Goal: Share content: Share content

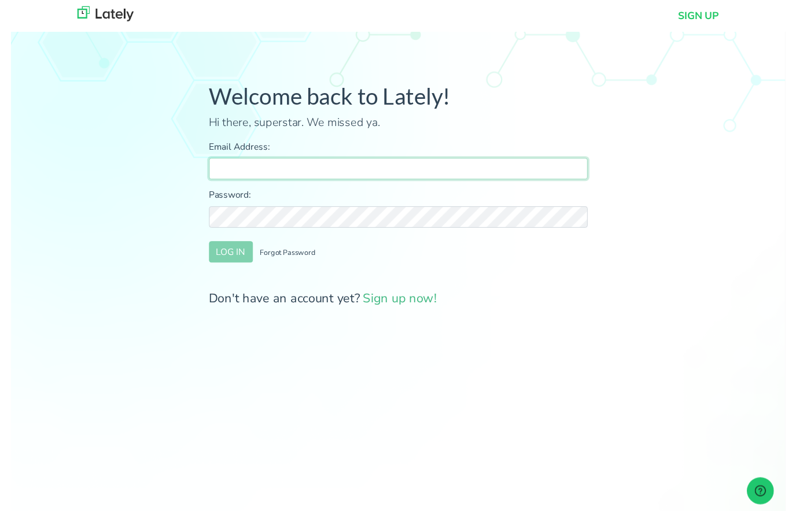
click at [257, 176] on input "Email Address:" at bounding box center [398, 174] width 389 height 22
type input "[PERSON_NAME][EMAIL_ADDRESS][PERSON_NAME][DOMAIN_NAME]"
click at [225, 257] on button "LOG IN" at bounding box center [226, 259] width 45 height 22
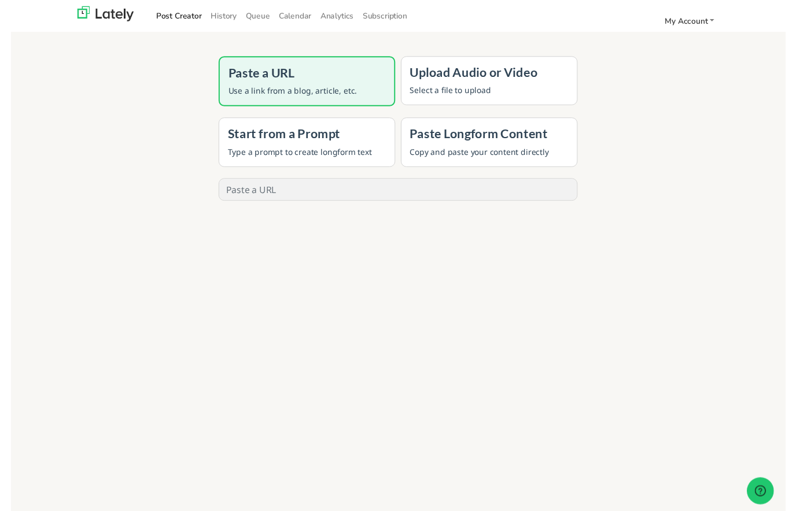
click at [521, 79] on h4 "Upload Audio or Video" at bounding box center [491, 74] width 163 height 15
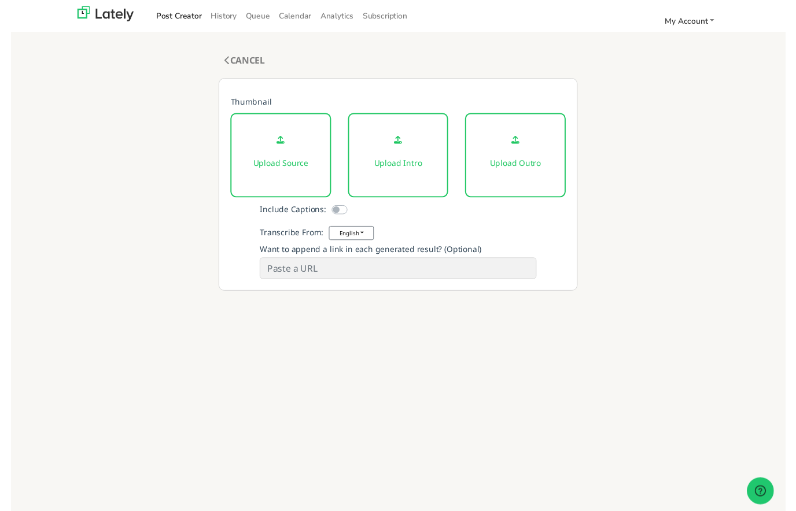
click at [279, 186] on div "Upload Source" at bounding box center [278, 159] width 104 height 87
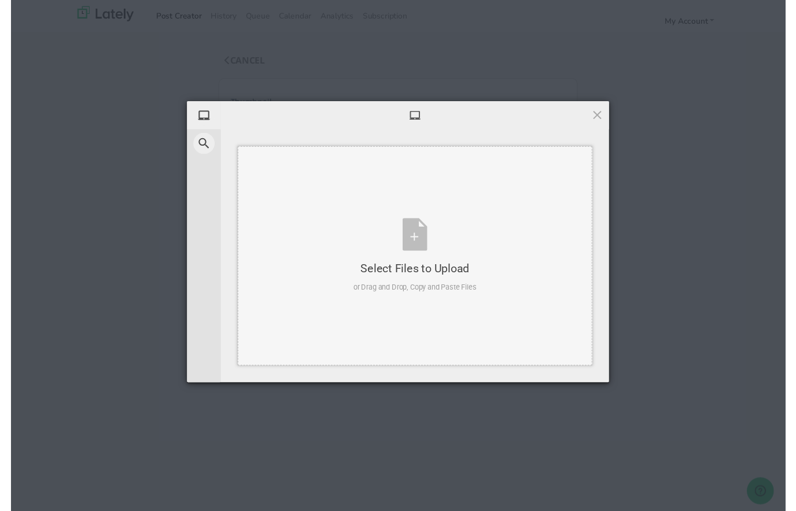
click at [412, 258] on div "Select Files to Upload or Drag and Drop, Copy and Paste Files" at bounding box center [415, 262] width 127 height 77
click at [420, 252] on div "Select Files to Upload or Drag and Drop, Copy and Paste Files" at bounding box center [415, 262] width 127 height 77
click at [410, 248] on div "Select Files to Upload or Drag and Drop, Copy and Paste Files" at bounding box center [415, 262] width 127 height 77
click at [428, 246] on div "Select Files to Upload or Drag and Drop, Copy and Paste Files" at bounding box center [415, 262] width 127 height 77
click at [602, 115] on span at bounding box center [602, 118] width 13 height 13
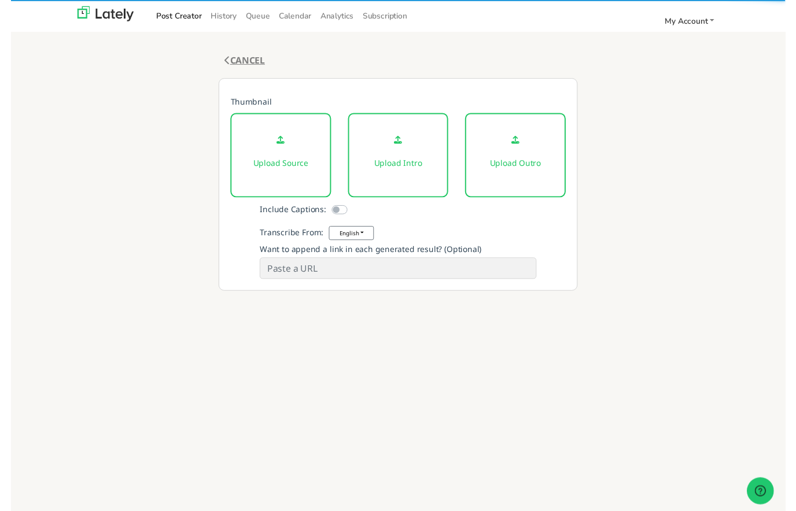
click at [238, 67] on link "CANCEL" at bounding box center [240, 62] width 42 height 13
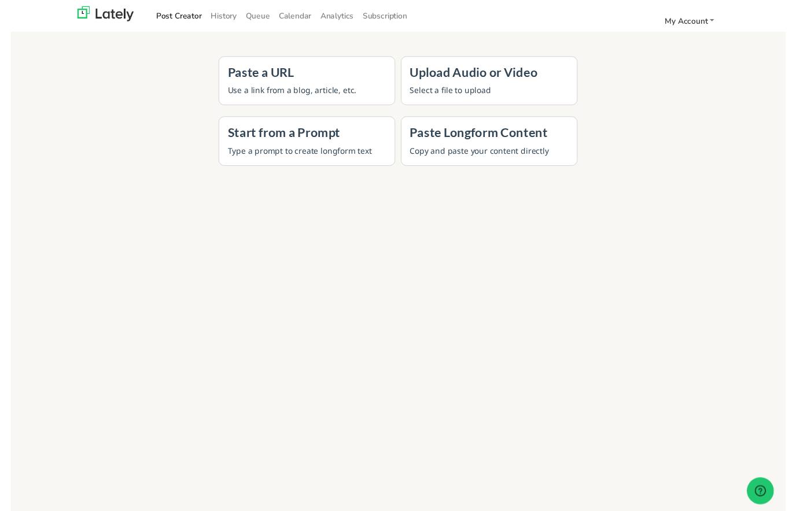
click at [355, 146] on div "Start from a Prompt Type a prompt to create longform text" at bounding box center [304, 145] width 182 height 50
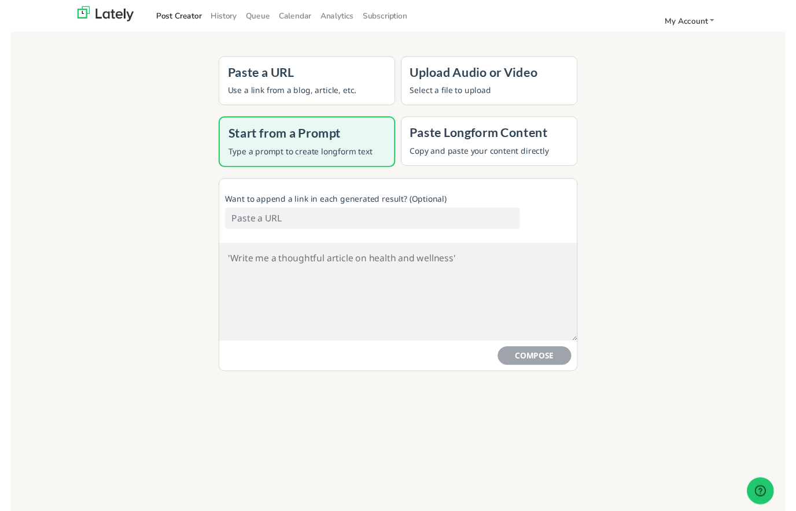
click at [330, 231] on input at bounding box center [372, 224] width 304 height 22
click at [326, 85] on div "Paste a URL Use a link from a blog, article, etc." at bounding box center [304, 83] width 182 height 50
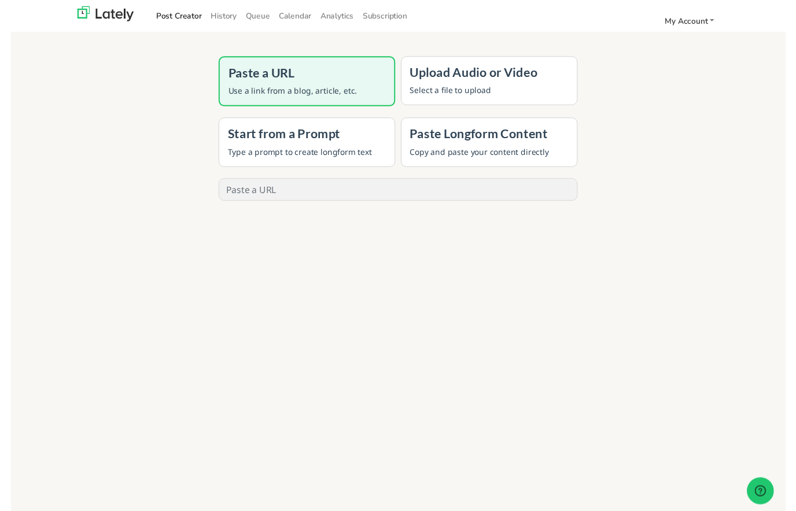
click at [337, 190] on input "text" at bounding box center [398, 195] width 368 height 22
paste input "[URL][DOMAIN_NAME]"
type input "[URL][DOMAIN_NAME]"
click at [427, 239] on button "GENERATE" at bounding box center [398, 233] width 92 height 25
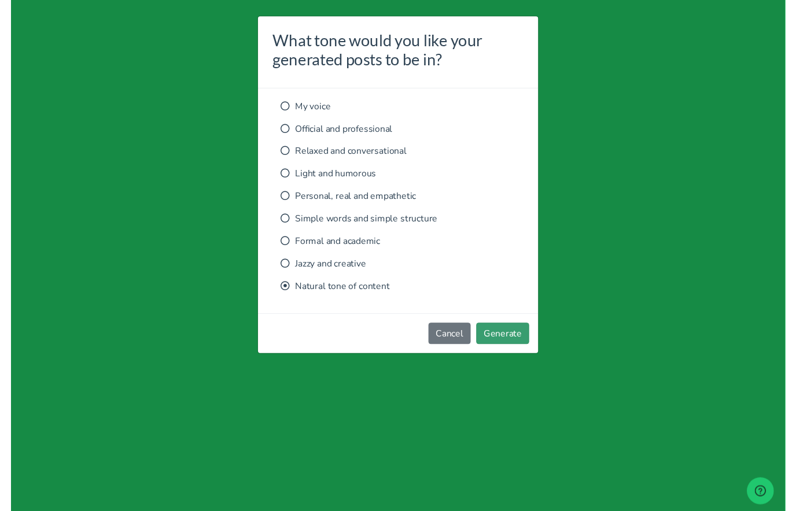
click at [513, 350] on button "Generate" at bounding box center [505, 343] width 54 height 22
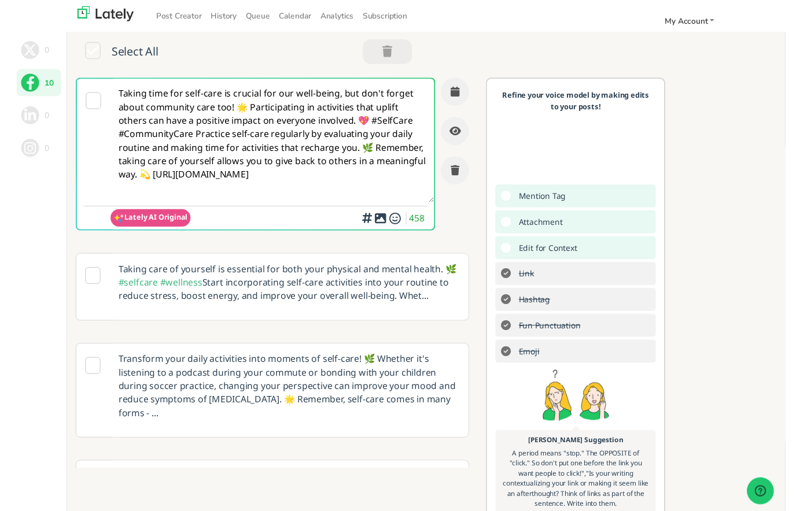
click at [85, 103] on icon at bounding box center [85, 103] width 16 height 17
click at [186, 192] on textarea "Taking time for self-care is crucial for our well-being, but don't forget about…" at bounding box center [268, 144] width 332 height 127
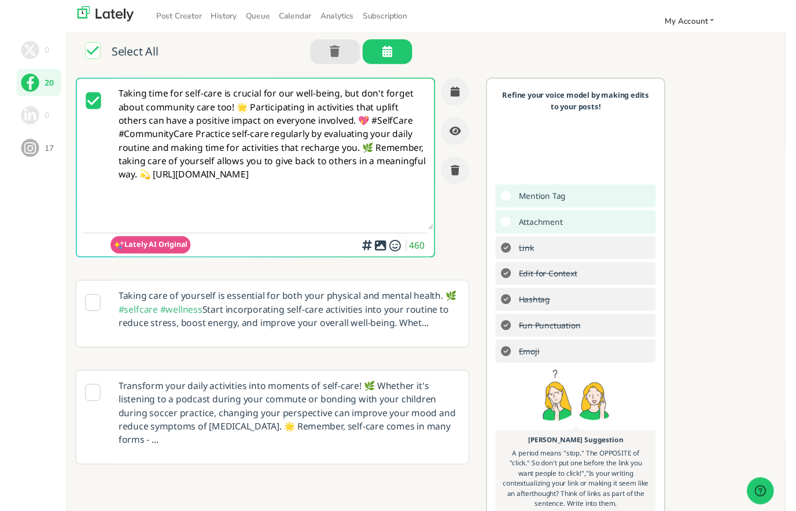
paste textarea "#MentalHealthMatters #[DEMOGRAPHIC_DATA] #MentalHealth #Therapy [URL][DOMAIN_NA…"
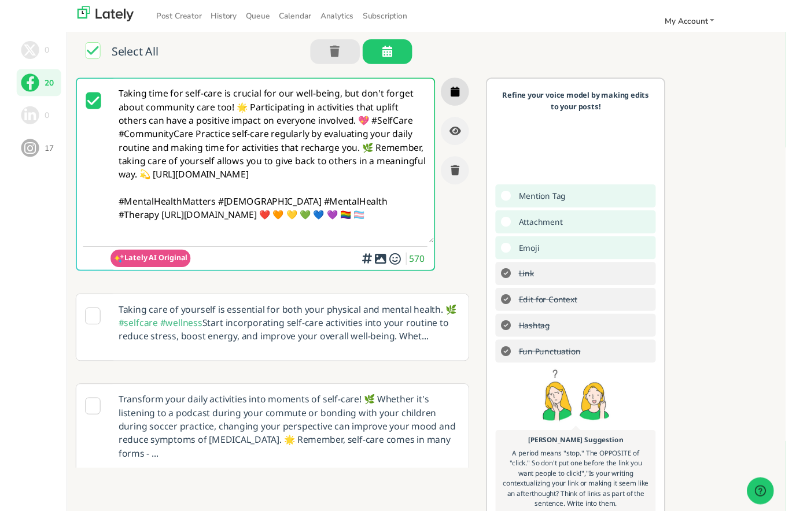
type textarea "Taking time for self-care is crucial for our well-being, but don't forget about…"
click at [458, 94] on icon "button" at bounding box center [456, 94] width 9 height 10
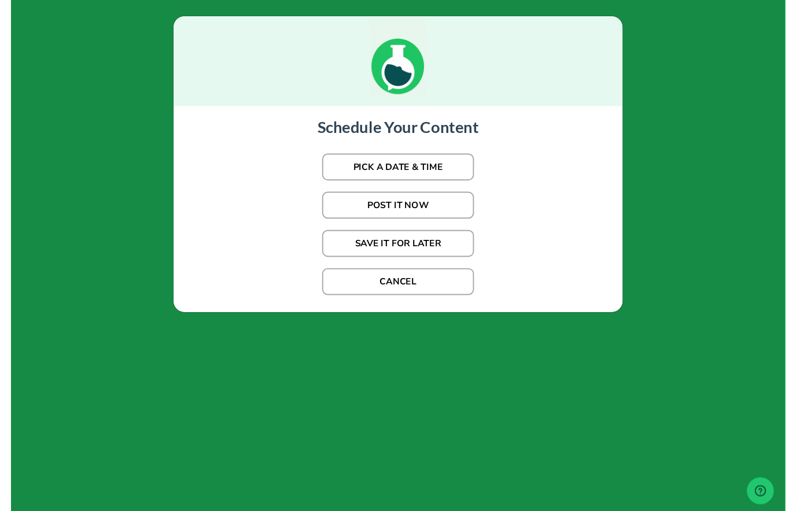
click at [430, 174] on button "PICK A DATE & TIME" at bounding box center [398, 172] width 156 height 28
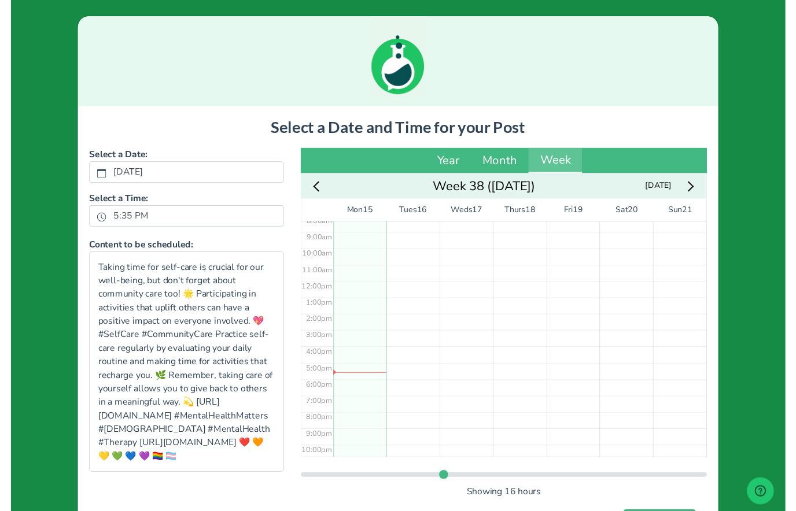
scroll to position [161, 0]
click at [353, 376] on div "No Event" at bounding box center [359, 267] width 55 height 403
click at [345, 374] on div "No Event" at bounding box center [359, 267] width 55 height 403
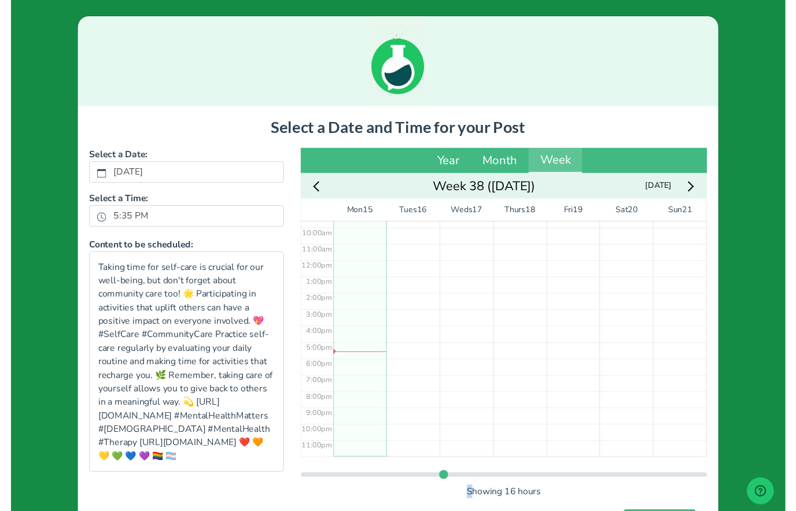
click at [345, 374] on div "No Event" at bounding box center [359, 267] width 55 height 403
click at [410, 371] on div "No Event" at bounding box center [413, 267] width 55 height 403
click at [345, 375] on div "No Event" at bounding box center [359, 267] width 55 height 403
click at [413, 257] on div "No Event" at bounding box center [413, 267] width 55 height 403
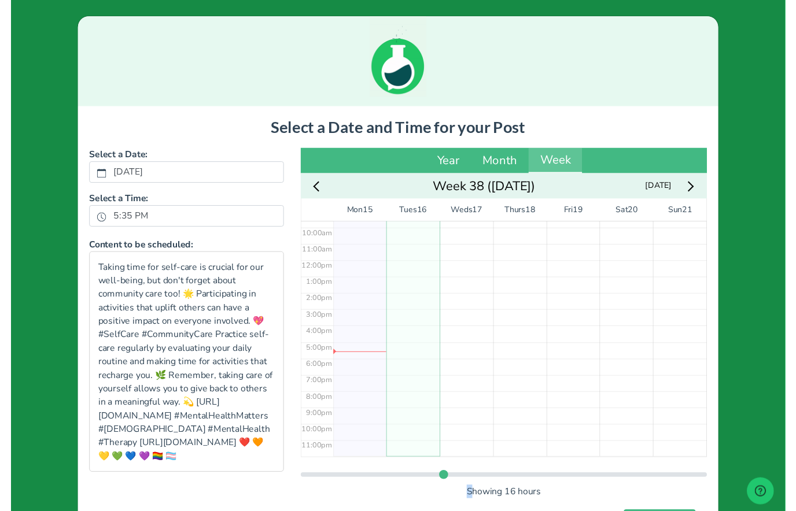
click at [413, 257] on div "No Event" at bounding box center [413, 267] width 55 height 403
click at [360, 385] on div "No Event" at bounding box center [359, 267] width 55 height 403
click at [364, 370] on div "6:58 pm" at bounding box center [359, 267] width 55 height 403
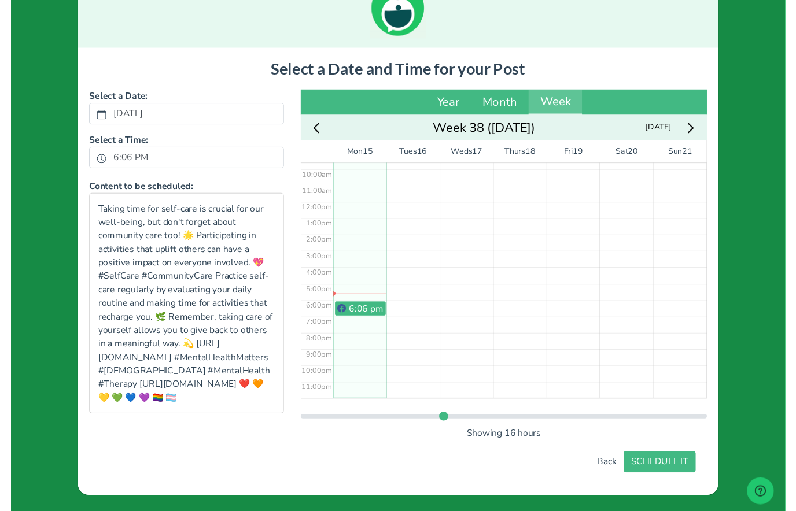
scroll to position [60, 0]
click at [684, 480] on button "SCHEDULE IT" at bounding box center [667, 475] width 74 height 22
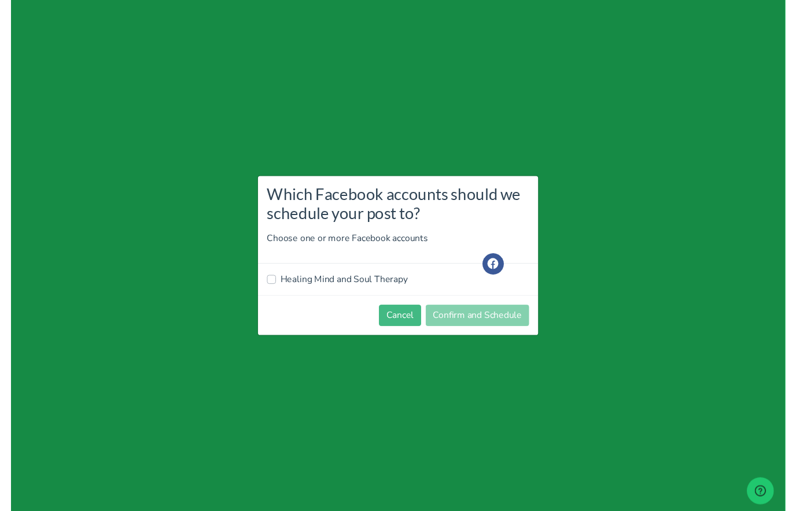
click at [277, 286] on label "Healing Mind and Soul Therapy" at bounding box center [342, 288] width 131 height 14
click at [268, 286] on input "Healing Mind and Soul Therapy" at bounding box center [267, 287] width 9 height 12
checkbox input "true"
click at [507, 325] on button "Confirm and Schedule" at bounding box center [479, 325] width 106 height 22
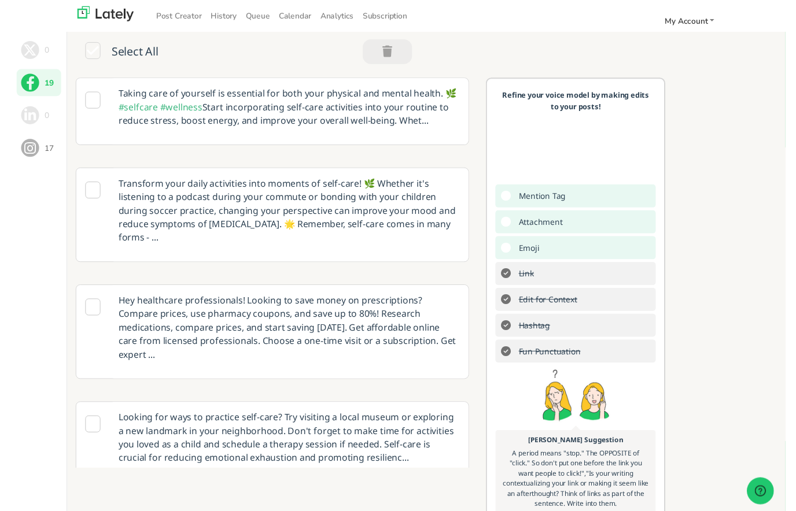
click at [80, 101] on icon at bounding box center [84, 102] width 16 height 17
click at [474, 116] on div "Taking care of yourself is essential for both your physical and mental health. …" at bounding box center [273, 120] width 413 height 81
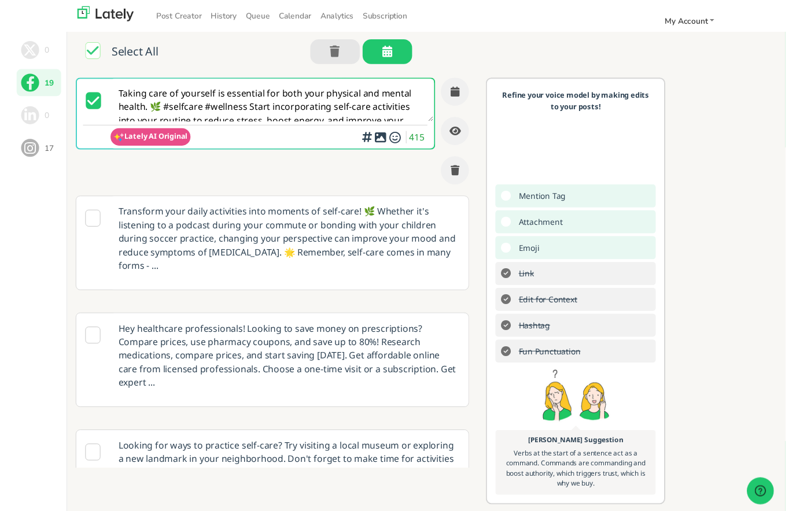
click at [430, 119] on textarea "Taking care of yourself is essential for both your physical and mental health. …" at bounding box center [268, 103] width 332 height 44
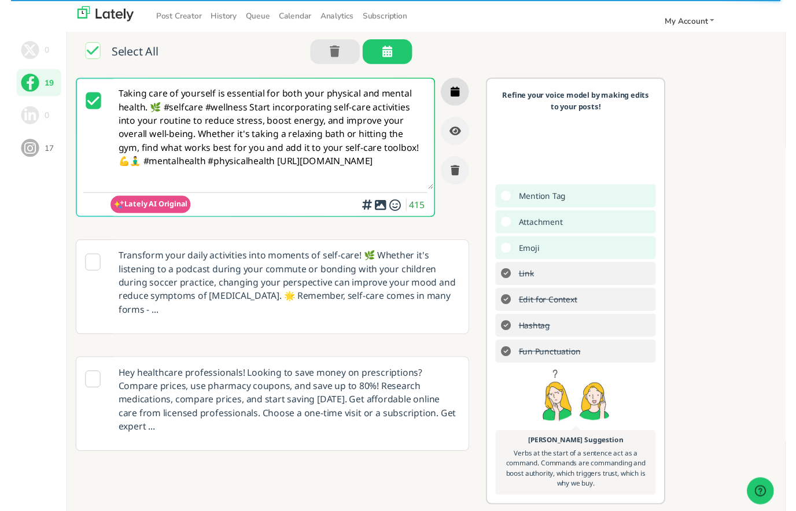
click at [463, 100] on button "button" at bounding box center [456, 94] width 29 height 29
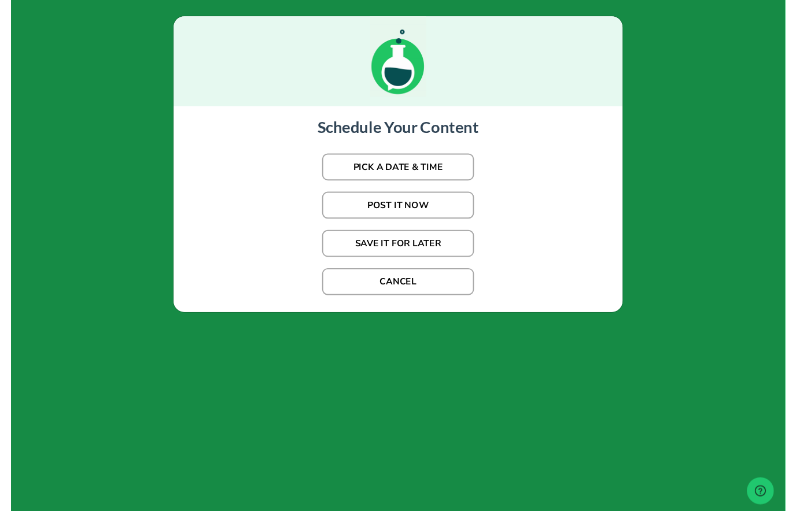
click at [452, 175] on button "PICK A DATE & TIME" at bounding box center [398, 172] width 156 height 28
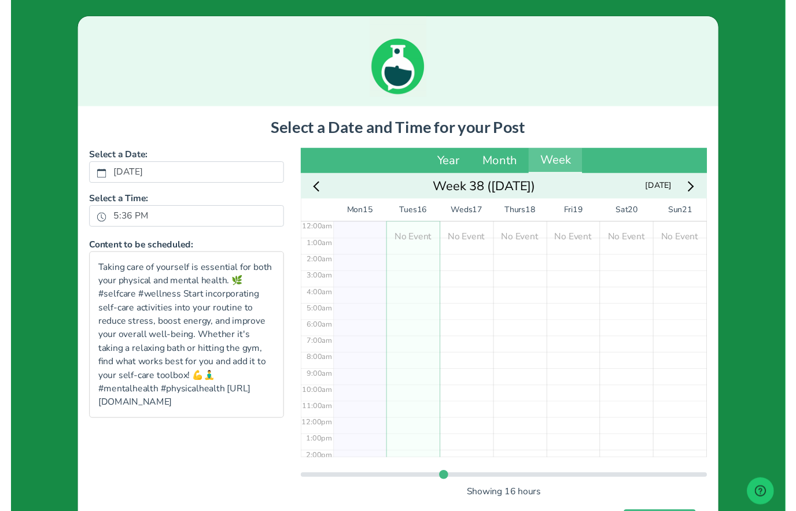
scroll to position [1, 0]
click at [423, 366] on div "No Event" at bounding box center [413, 427] width 55 height 403
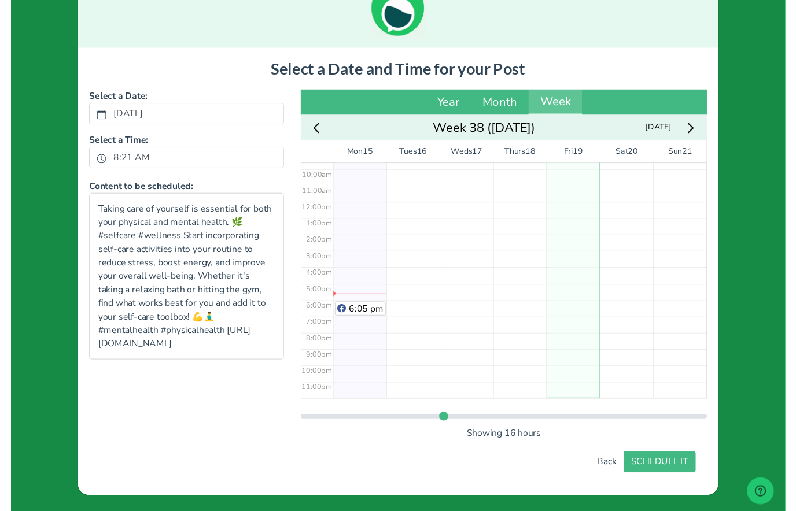
scroll to position [60, 0]
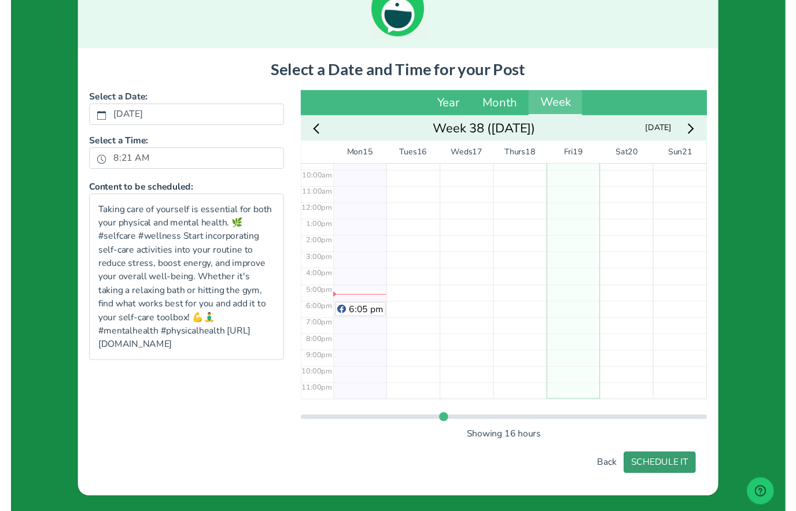
click at [676, 476] on button "SCHEDULE IT" at bounding box center [667, 476] width 74 height 22
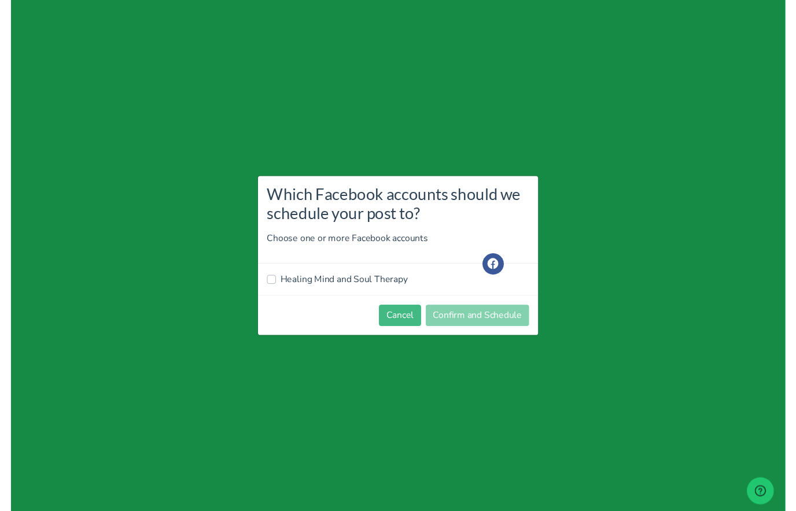
click at [344, 290] on label "Healing Mind and Soul Therapy" at bounding box center [342, 288] width 131 height 14
click at [272, 290] on input "Healing Mind and Soul Therapy" at bounding box center [267, 287] width 9 height 12
checkbox input "true"
click at [491, 330] on button "Confirm and Schedule" at bounding box center [479, 325] width 106 height 22
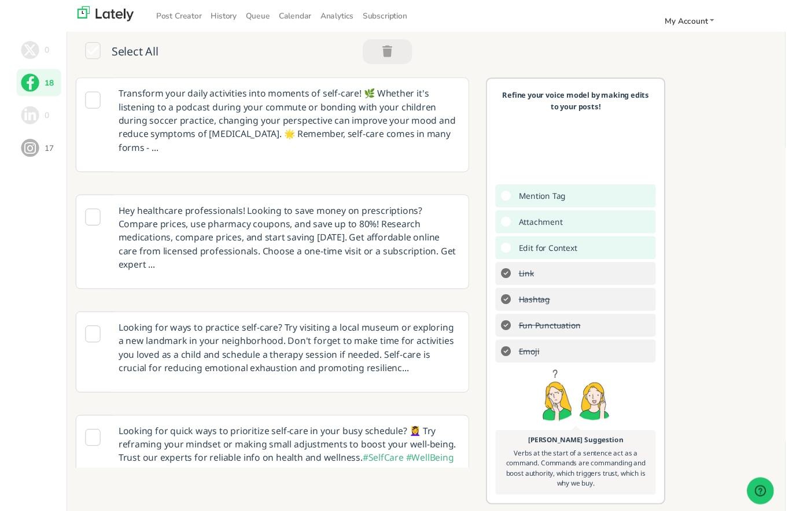
click at [87, 111] on icon at bounding box center [84, 102] width 16 height 17
click at [174, 155] on p "Transform your daily activities into moments of self-care! 🌿 Whether it's liste…" at bounding box center [286, 123] width 368 height 87
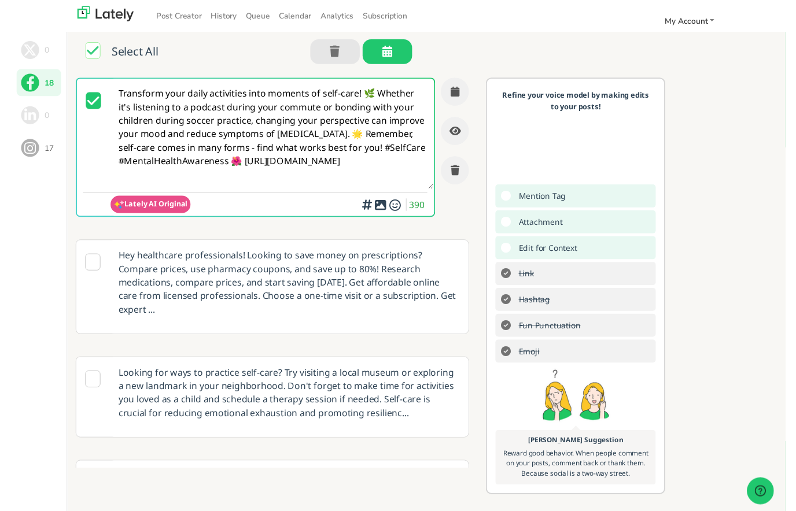
click at [333, 184] on textarea "Transform your daily activities into moments of self-care! 🌿 Whether it's liste…" at bounding box center [268, 137] width 332 height 113
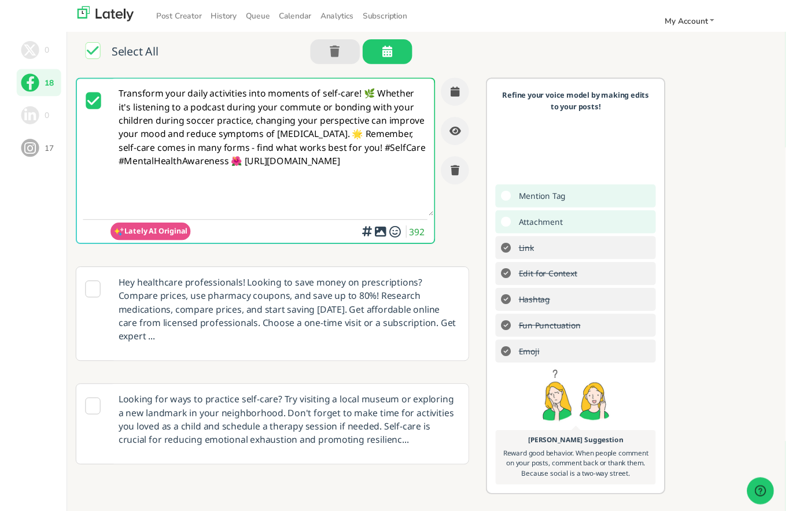
paste textarea "#MentalHealthMatters #[DEMOGRAPHIC_DATA] #MentalHealth #Therapy [URL][DOMAIN_NA…"
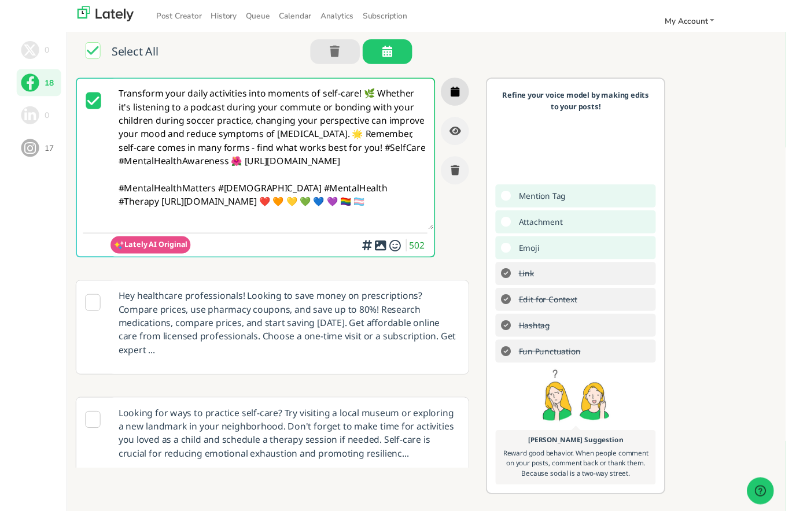
type textarea "Transform your daily activities into moments of self-care! 🌿 Whether it's liste…"
click at [456, 104] on button "button" at bounding box center [456, 94] width 29 height 29
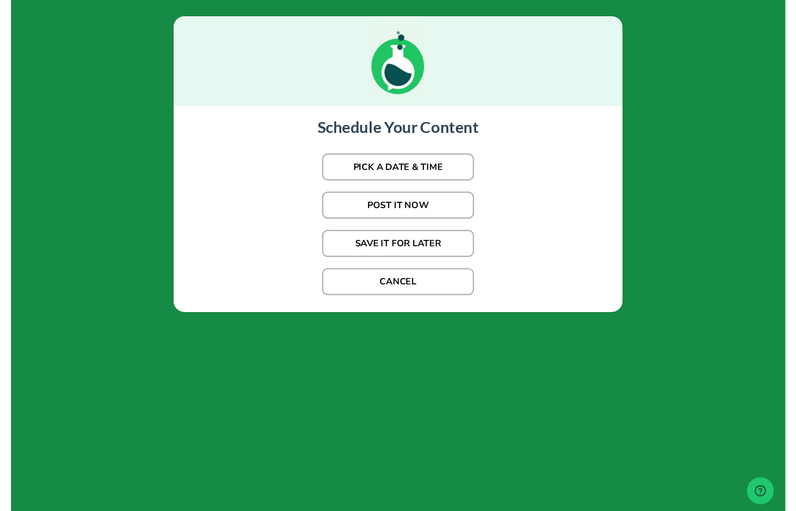
click at [437, 180] on button "PICK A DATE & TIME" at bounding box center [398, 172] width 156 height 28
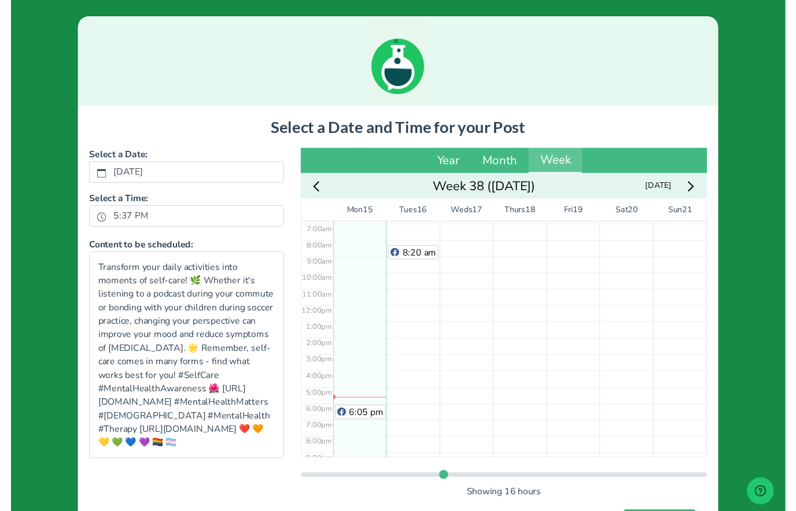
scroll to position [161, 0]
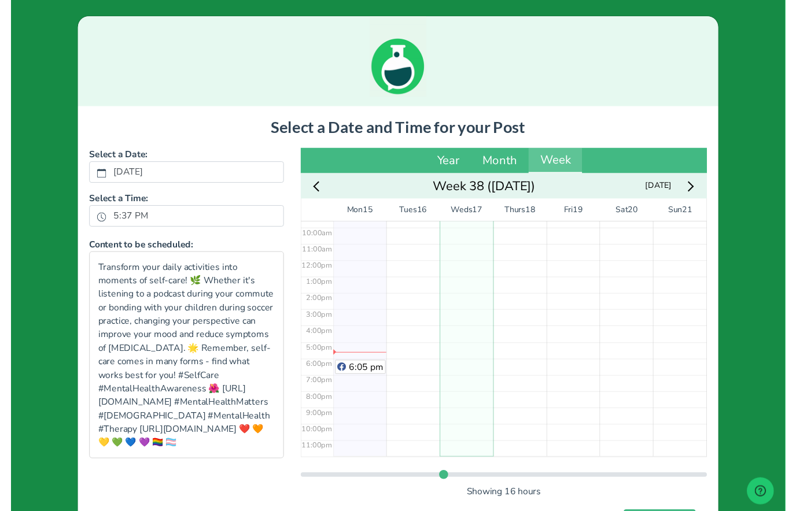
click at [480, 297] on div "No Event" at bounding box center [468, 267] width 55 height 403
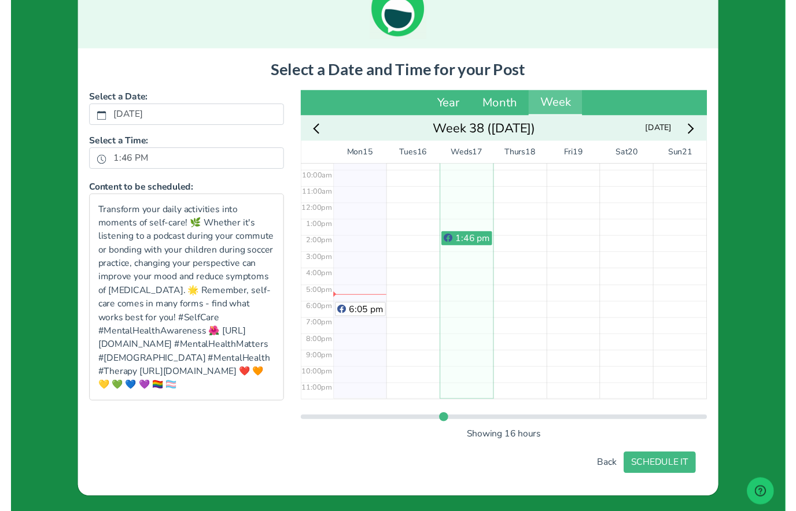
scroll to position [60, 0]
click at [694, 473] on button "SCHEDULE IT" at bounding box center [667, 476] width 74 height 22
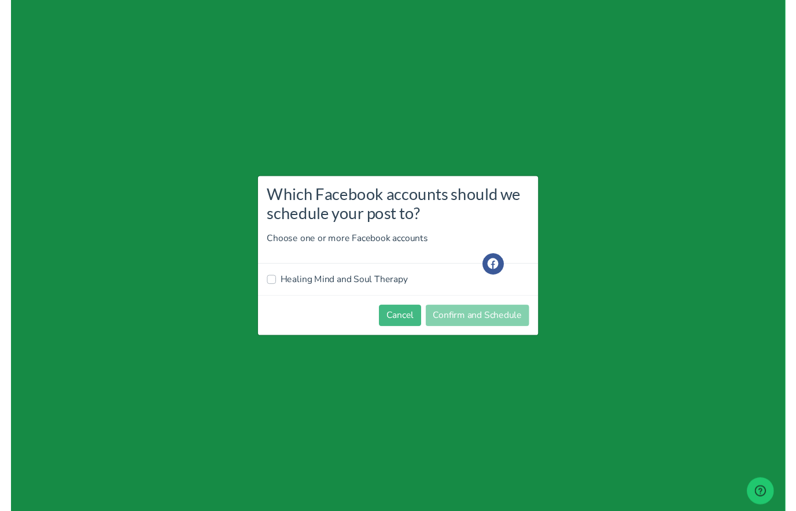
click at [359, 289] on label "Healing Mind and Soul Therapy" at bounding box center [342, 288] width 131 height 14
click at [272, 289] on input "Healing Mind and Soul Therapy" at bounding box center [267, 287] width 9 height 12
checkbox input "true"
click at [505, 324] on button "Confirm and Schedule" at bounding box center [479, 325] width 106 height 22
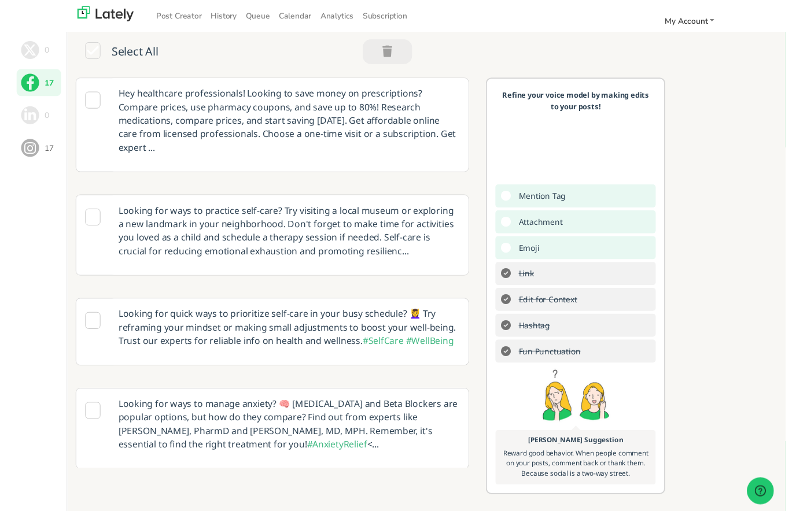
click at [88, 215] on icon at bounding box center [84, 223] width 16 height 17
click at [384, 241] on p "Looking for ways to practice self-care? Try visiting a local museum or explorin…" at bounding box center [286, 237] width 368 height 73
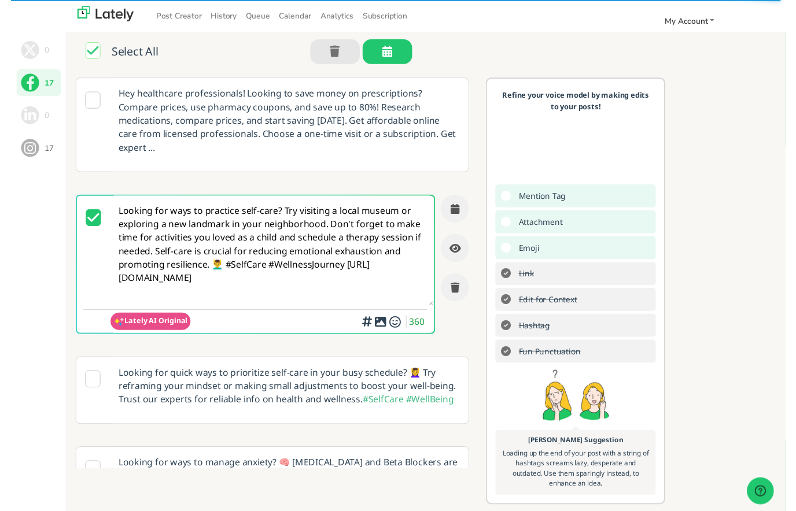
click at [367, 222] on textarea "Looking for ways to practice self-care? Try visiting a local museum or explorin…" at bounding box center [268, 257] width 332 height 113
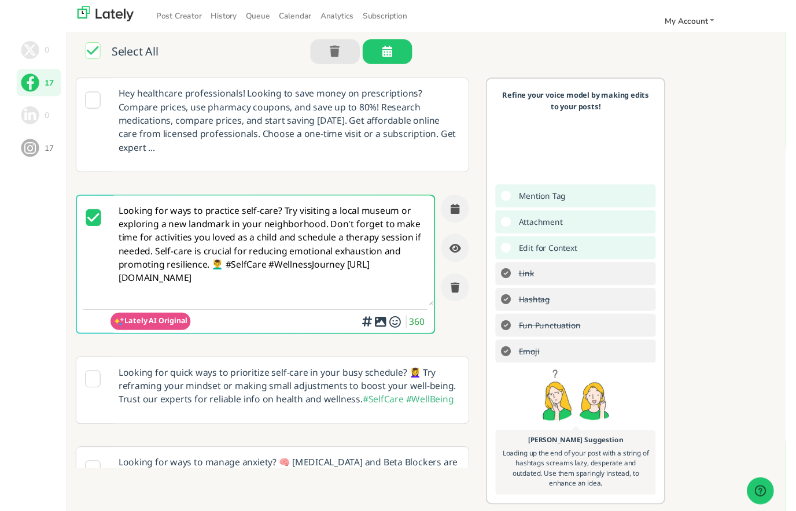
click at [185, 291] on textarea "Looking for ways to practice self-care? Try visiting a local museum or explorin…" at bounding box center [268, 257] width 332 height 113
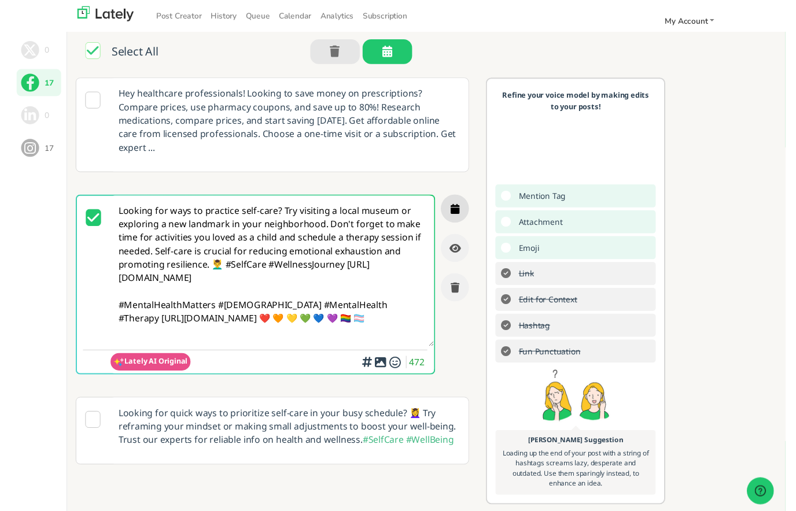
type textarea "Looking for ways to practice self-care? Try visiting a local museum or explorin…"
click at [452, 209] on icon "button" at bounding box center [456, 214] width 9 height 10
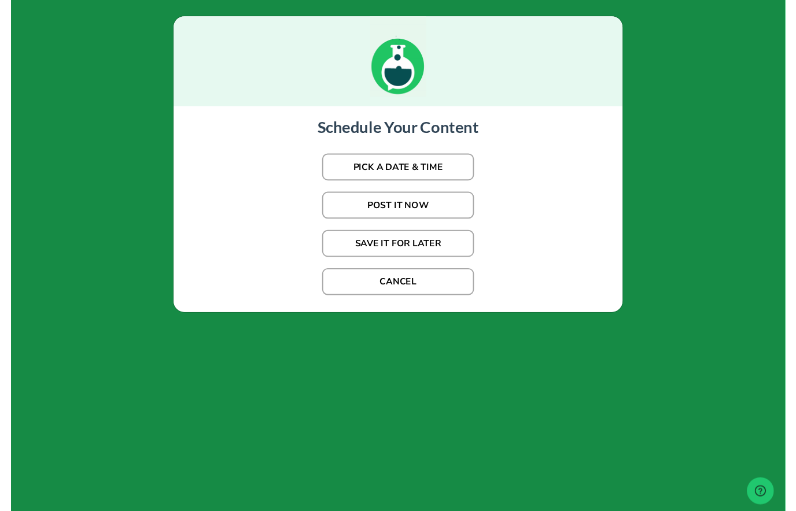
click at [440, 169] on button "PICK A DATE & TIME" at bounding box center [398, 172] width 156 height 28
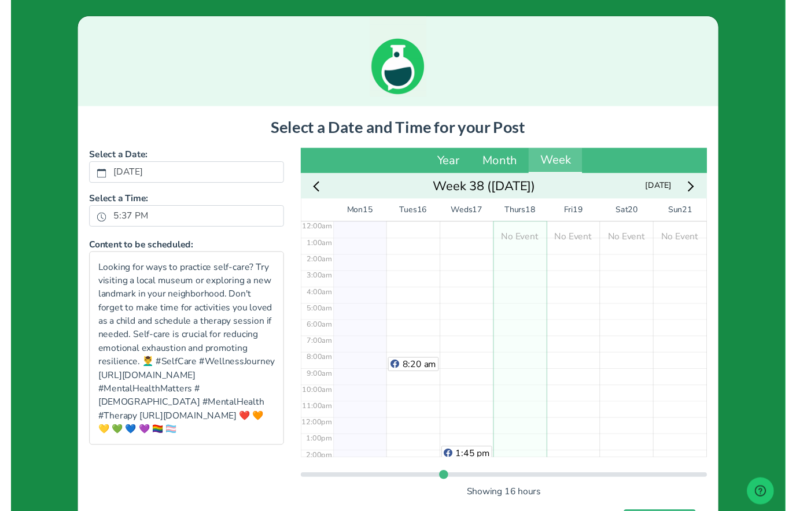
scroll to position [0, 0]
click at [529, 235] on div "No Event" at bounding box center [523, 238] width 55 height 23
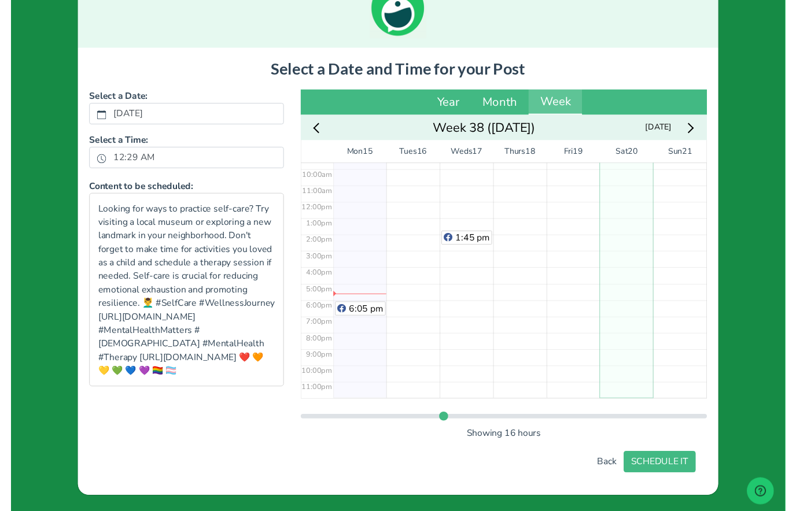
scroll to position [60, 0]
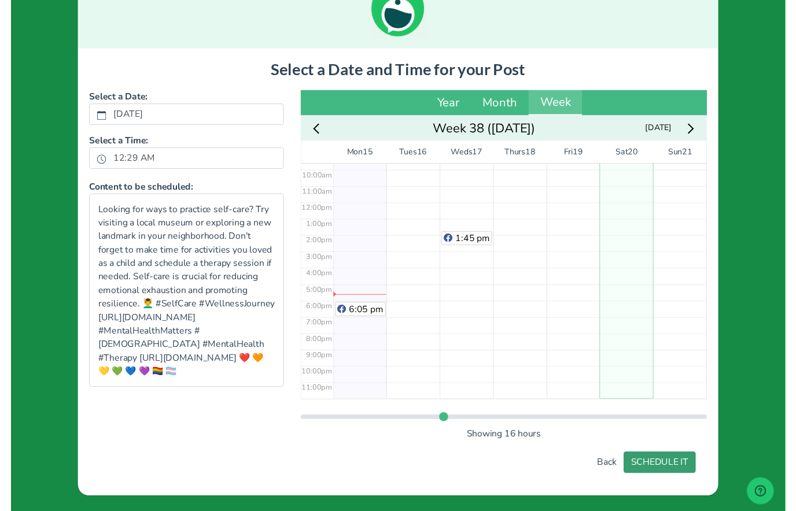
click at [690, 474] on button "SCHEDULE IT" at bounding box center [667, 476] width 74 height 22
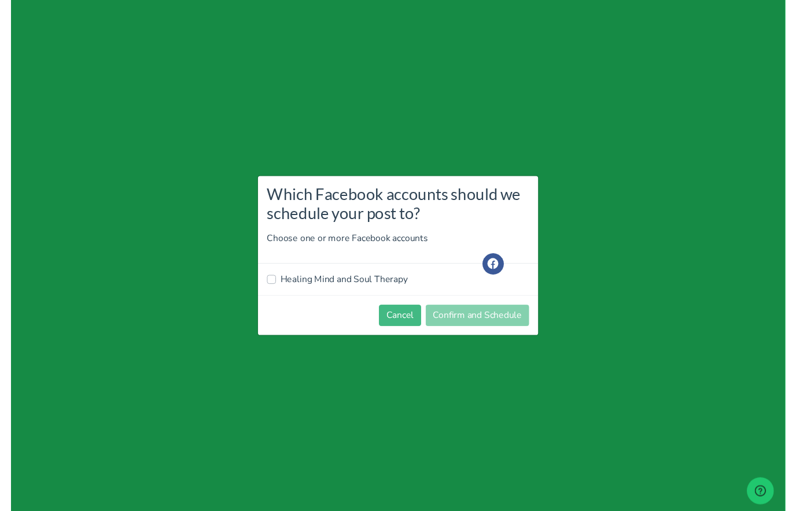
click at [357, 288] on label "Healing Mind and Soul Therapy" at bounding box center [342, 288] width 131 height 14
click at [272, 288] on input "Healing Mind and Soul Therapy" at bounding box center [267, 287] width 9 height 12
checkbox input "true"
click at [504, 320] on button "Confirm and Schedule" at bounding box center [479, 325] width 106 height 22
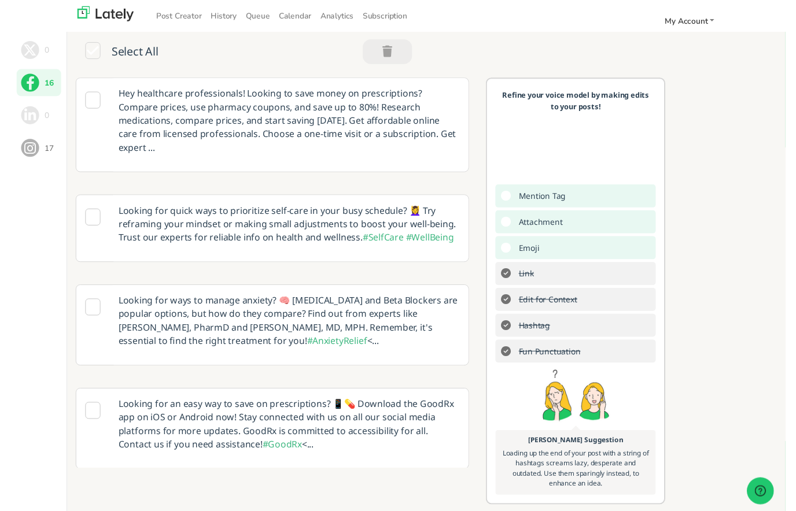
click at [83, 215] on icon at bounding box center [84, 223] width 16 height 17
click at [297, 234] on p "Looking for quick ways to prioritize self-care in your busy schedule? 💆‍♀️ Try …" at bounding box center [286, 230] width 368 height 59
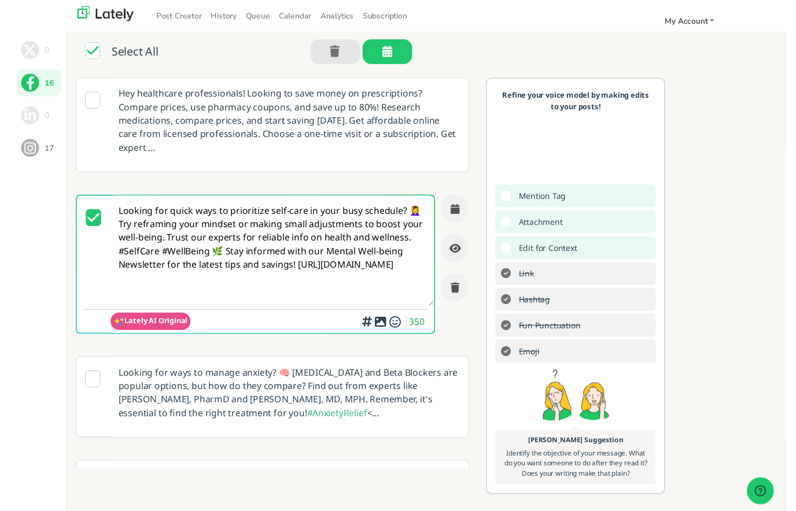
click at [198, 289] on textarea "Looking for quick ways to prioritize self-care in your busy schedule? 💆‍♀️ Try …" at bounding box center [268, 257] width 332 height 113
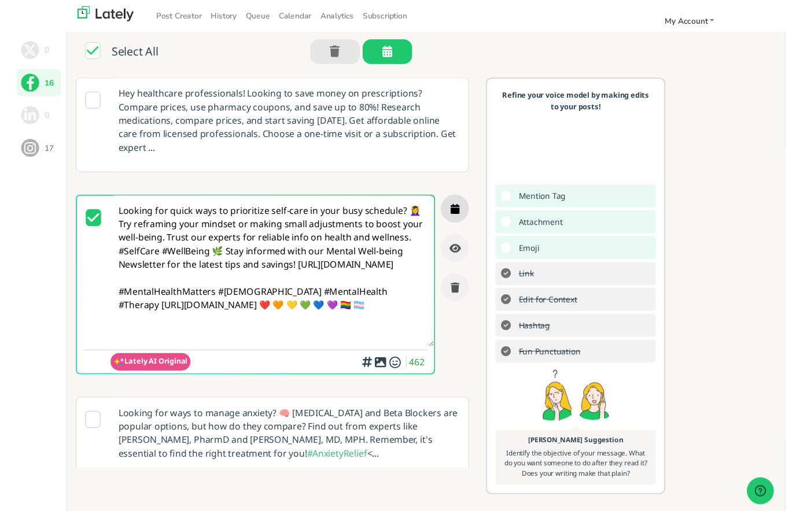
type textarea "Looking for quick ways to prioritize self-care in your busy schedule? 💆‍♀️ Try …"
click at [459, 209] on icon "button" at bounding box center [456, 214] width 9 height 10
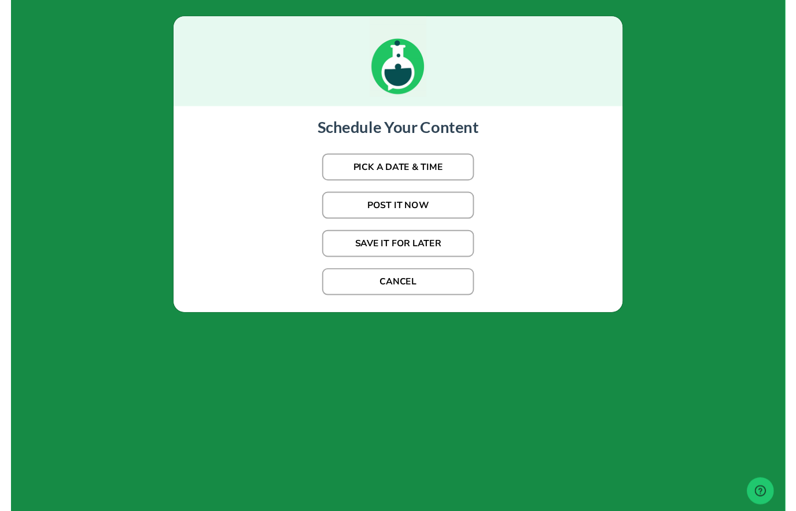
click at [448, 180] on button "PICK A DATE & TIME" at bounding box center [398, 172] width 156 height 28
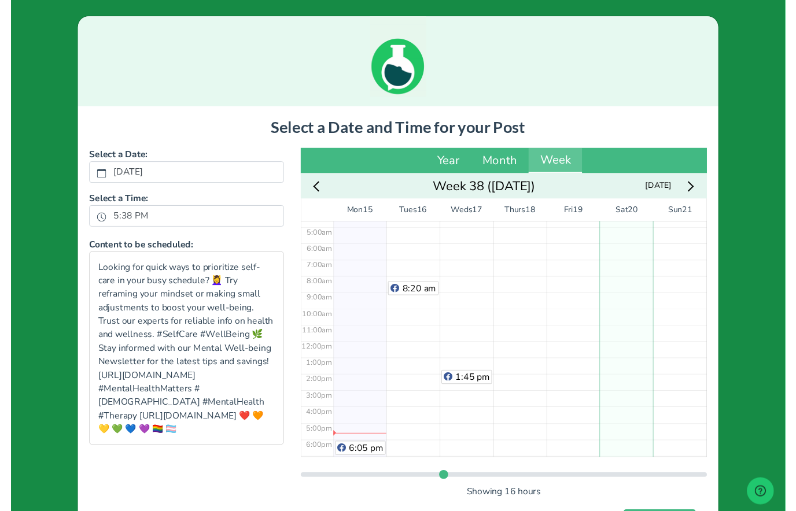
scroll to position [78, 0]
click at [595, 341] on div "No Event" at bounding box center [578, 350] width 55 height 403
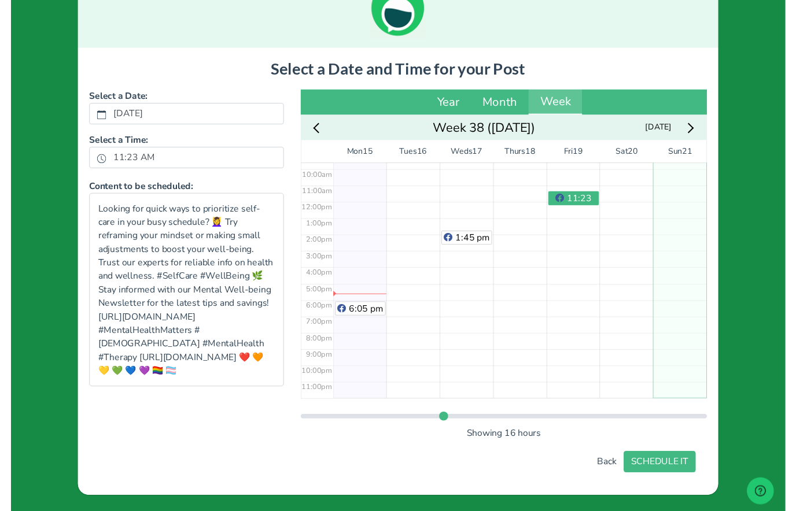
scroll to position [60, 0]
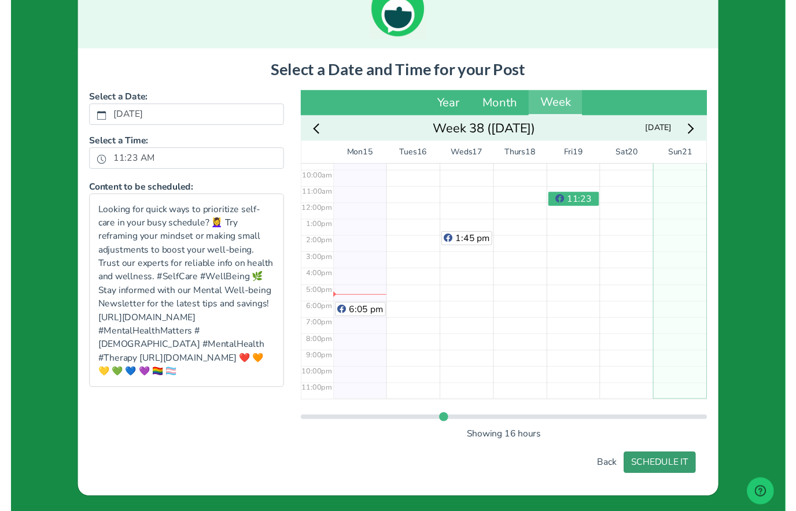
click at [690, 479] on button "SCHEDULE IT" at bounding box center [667, 476] width 74 height 22
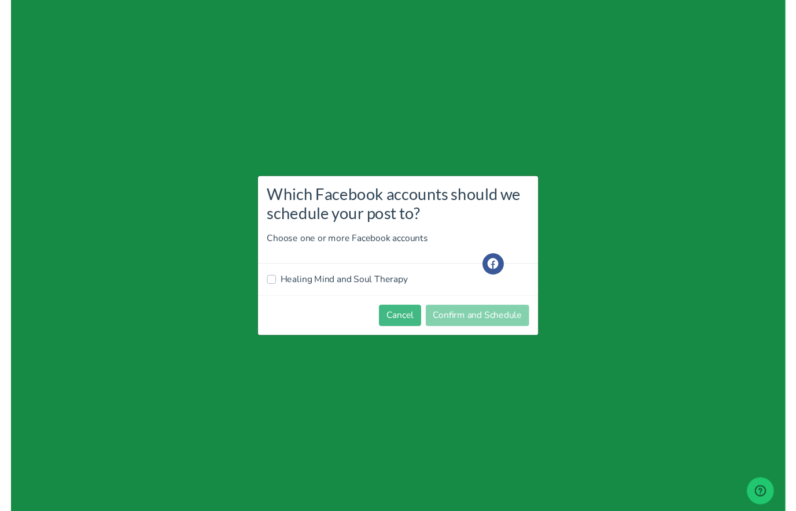
click at [352, 294] on label "Healing Mind and Soul Therapy" at bounding box center [342, 288] width 131 height 14
click at [272, 292] on input "Healing Mind and Soul Therapy" at bounding box center [267, 287] width 9 height 12
checkbox input "true"
click at [509, 328] on button "Confirm and Schedule" at bounding box center [479, 325] width 106 height 22
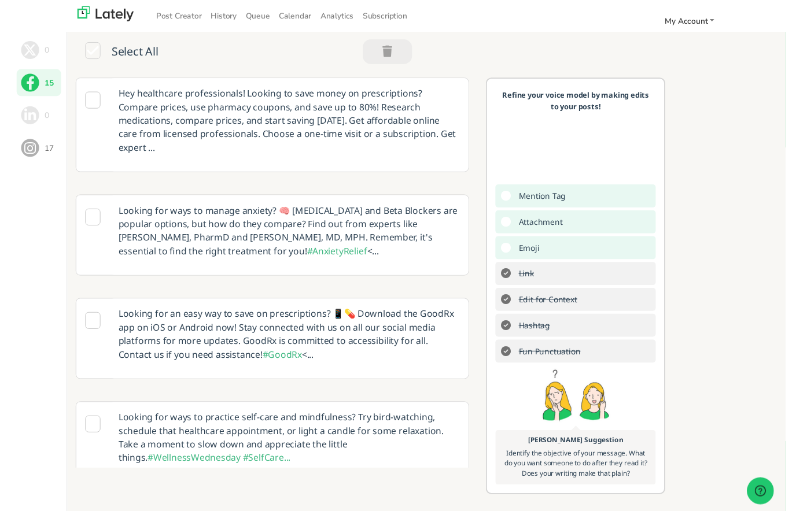
click at [319, 439] on p "Looking for ways to practice self-care and mindfulness? Try bird-watching, sche…" at bounding box center [286, 450] width 368 height 73
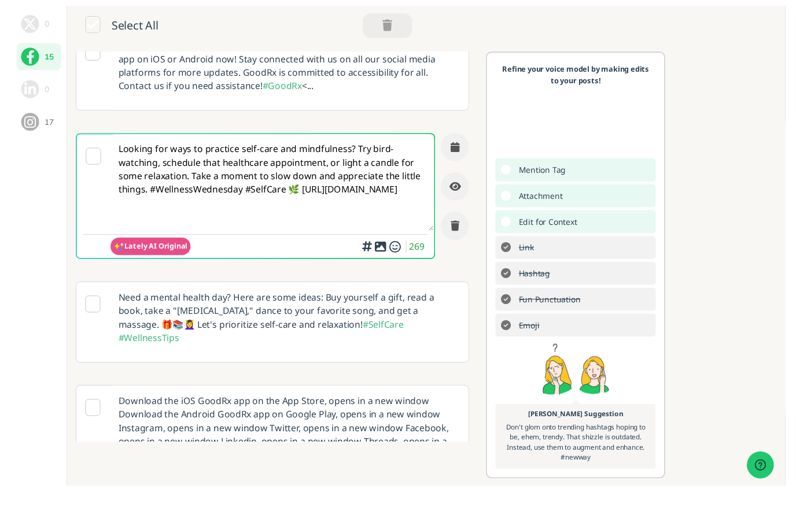
scroll to position [249, 0]
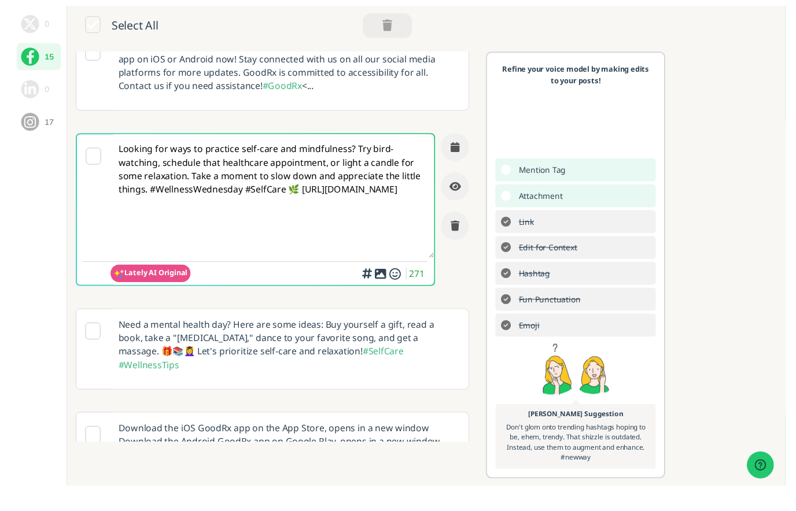
paste textarea "#MentalHealthMatters #[DEMOGRAPHIC_DATA] #MentalHealth #Therapy [URL][DOMAIN_NA…"
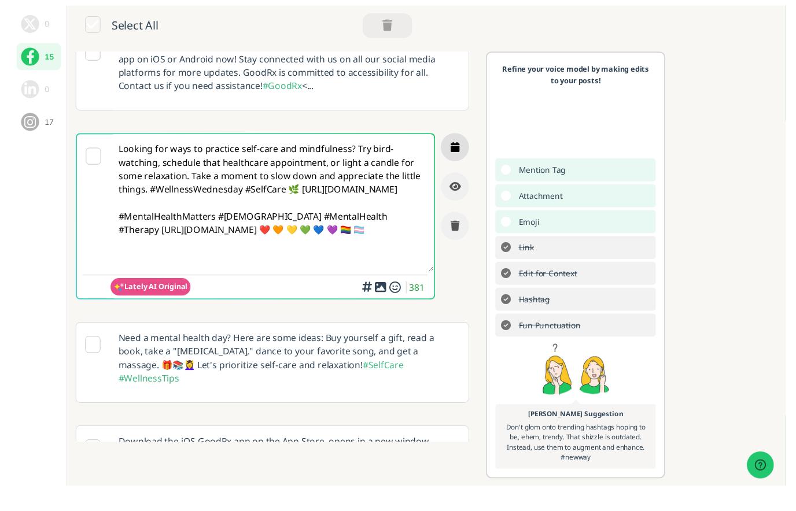
type textarea "Looking for ways to practice self-care and mindfulness? Try bird-watching, sche…"
click at [460, 173] on icon "button" at bounding box center [456, 178] width 9 height 10
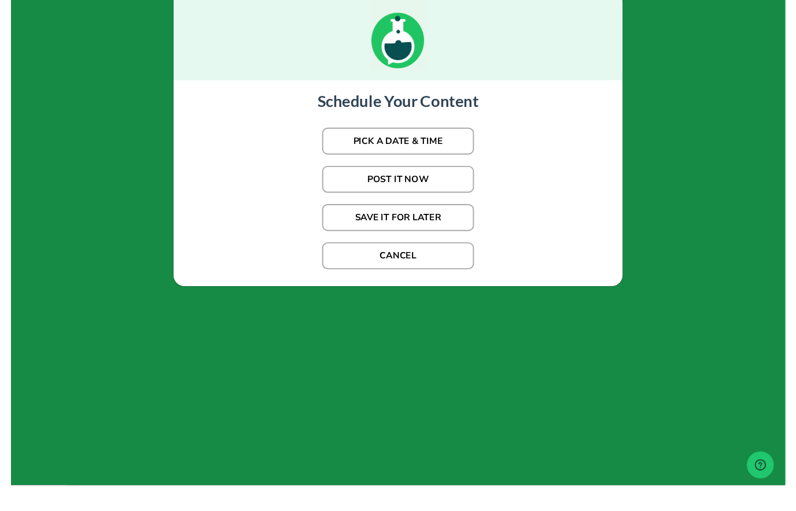
scroll to position [27, 0]
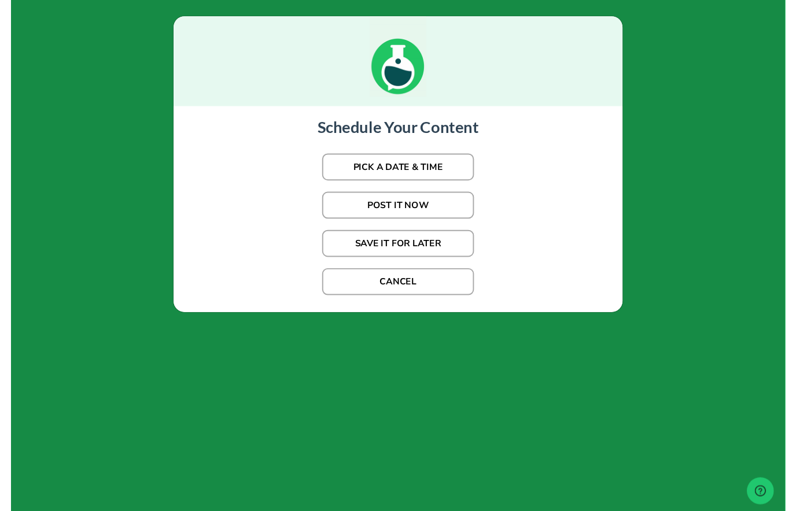
click at [446, 172] on button "PICK A DATE & TIME" at bounding box center [398, 172] width 156 height 28
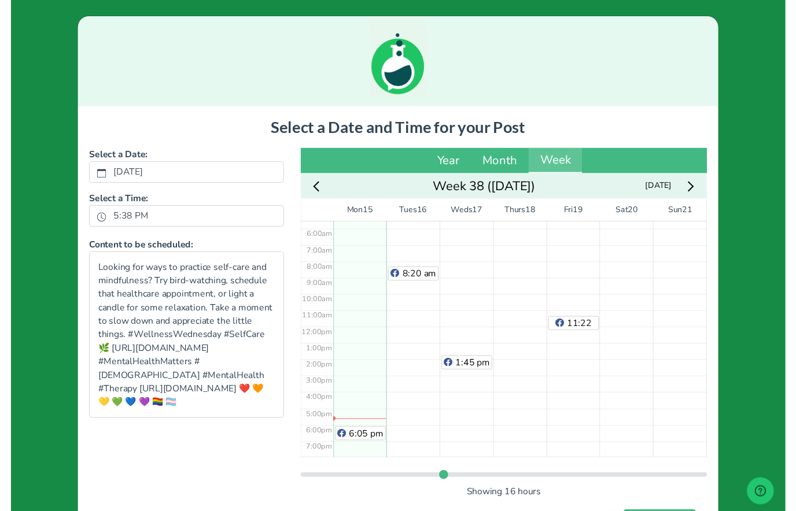
scroll to position [161, 0]
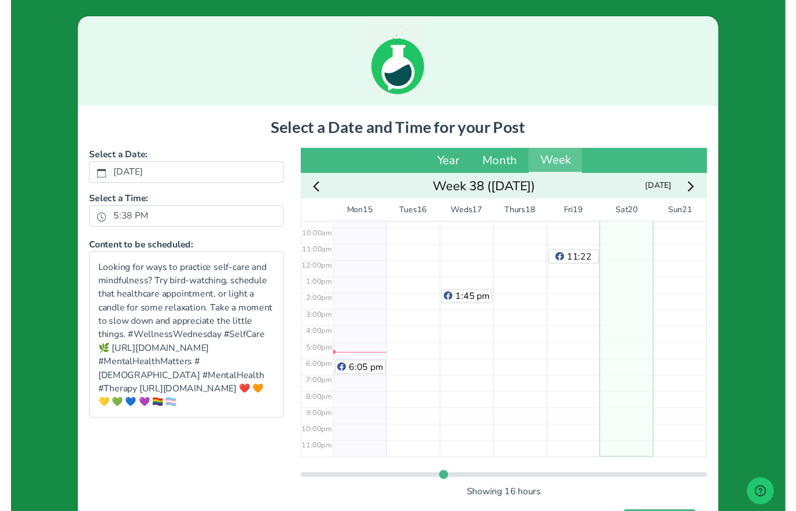
click at [643, 323] on div "No Event" at bounding box center [632, 267] width 55 height 403
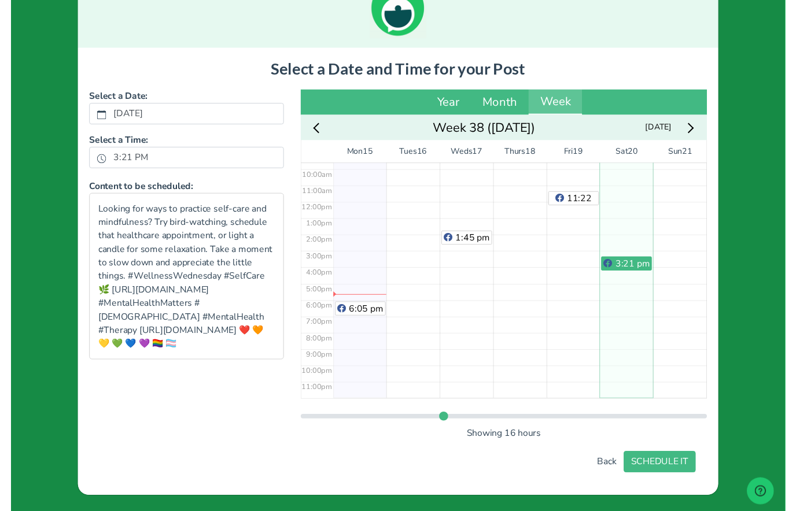
scroll to position [60, 0]
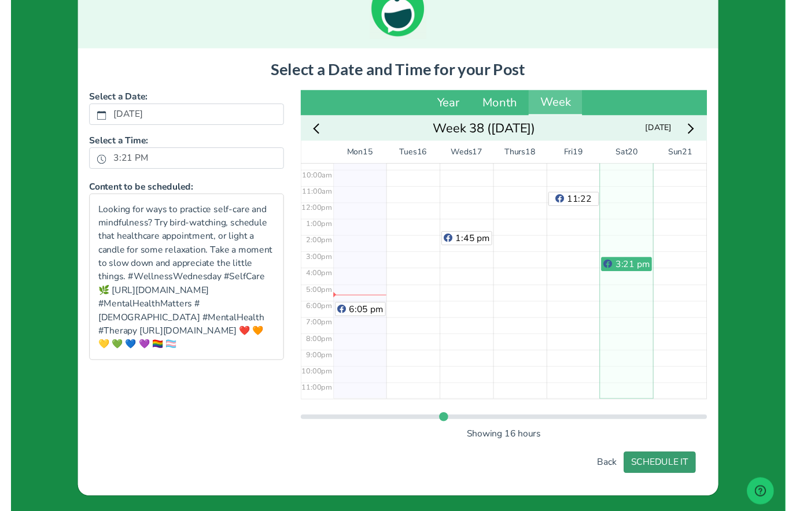
click at [684, 472] on button "SCHEDULE IT" at bounding box center [667, 476] width 74 height 22
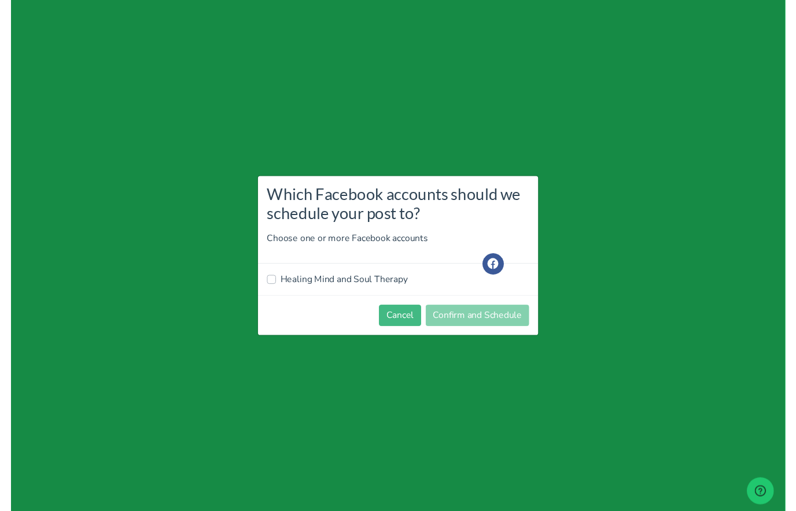
click at [351, 282] on label "Healing Mind and Soul Therapy" at bounding box center [342, 288] width 131 height 14
click at [272, 282] on input "Healing Mind and Soul Therapy" at bounding box center [267, 287] width 9 height 12
checkbox input "true"
click at [504, 330] on button "Confirm and Schedule" at bounding box center [479, 325] width 106 height 22
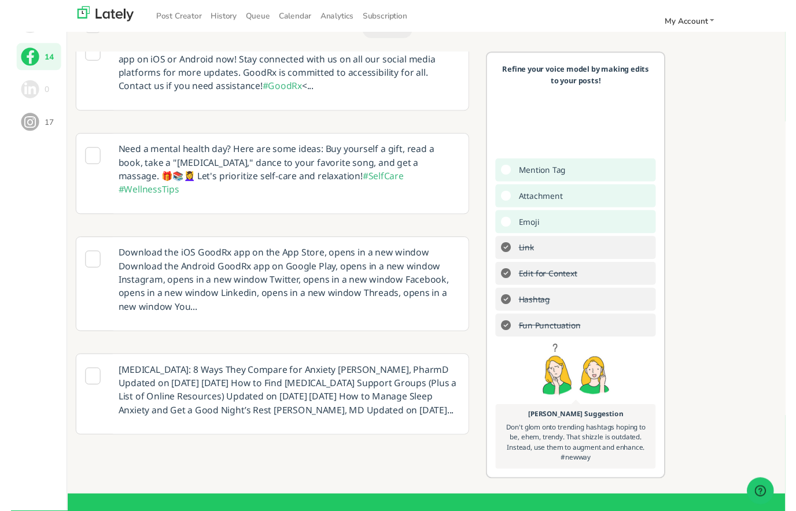
click at [220, 161] on p "Need a mental health day? Here are some ideas: Buy yourself a gift, read a book…" at bounding box center [286, 174] width 368 height 73
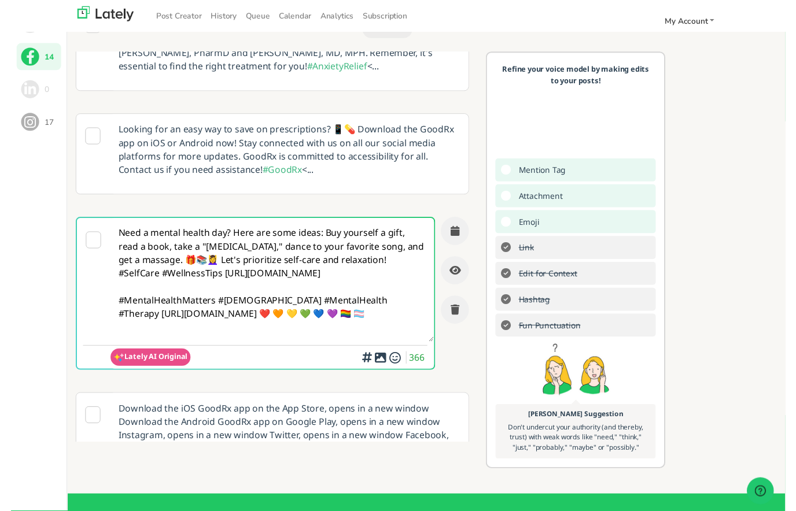
scroll to position [159, 0]
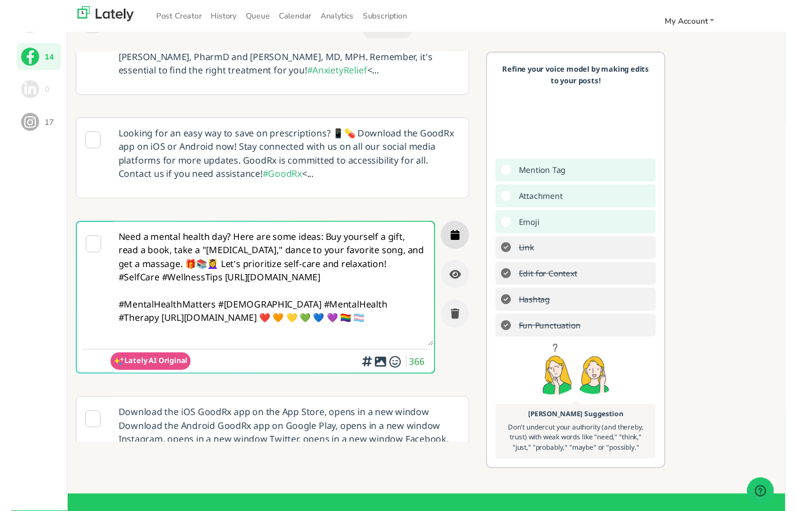
type textarea "Need a mental health day? Here are some ideas: Buy yourself a gift, read a book…"
click at [457, 237] on icon "button" at bounding box center [456, 242] width 9 height 10
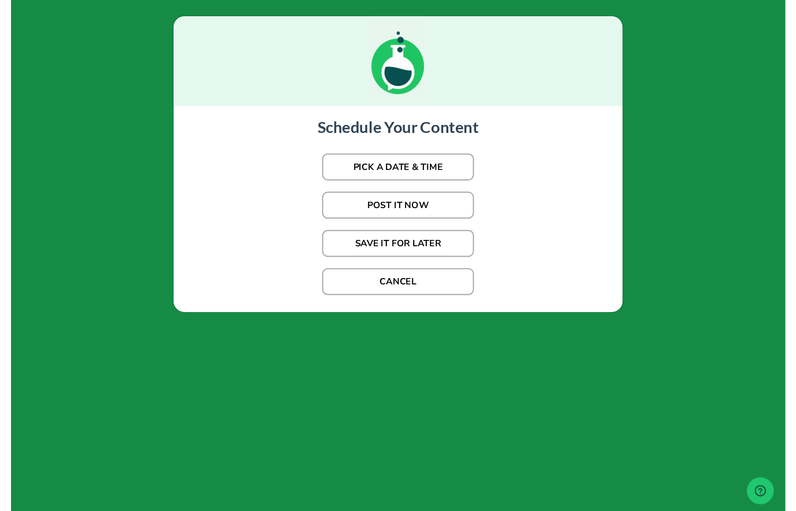
click at [446, 172] on button "PICK A DATE & TIME" at bounding box center [398, 172] width 156 height 28
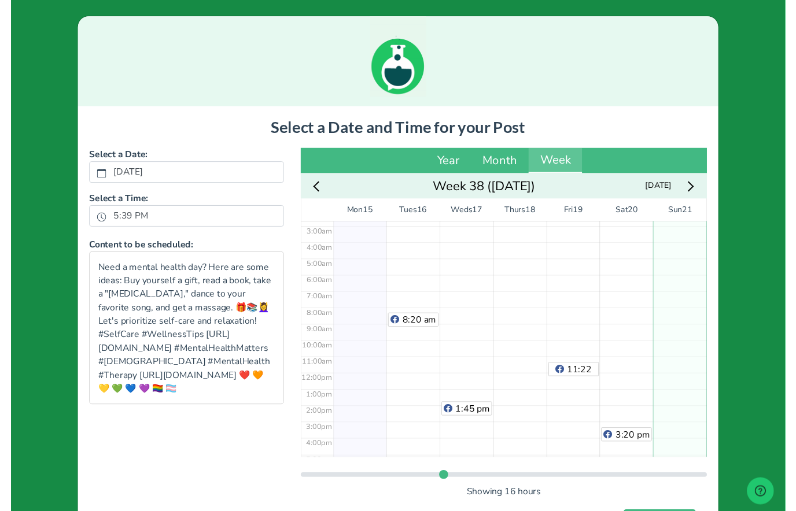
scroll to position [47, 0]
click at [692, 271] on div "No Event" at bounding box center [687, 381] width 55 height 403
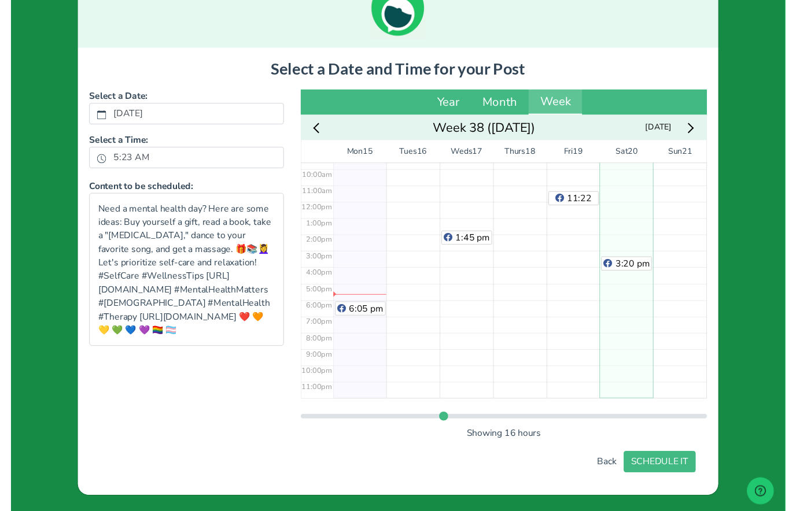
scroll to position [60, 0]
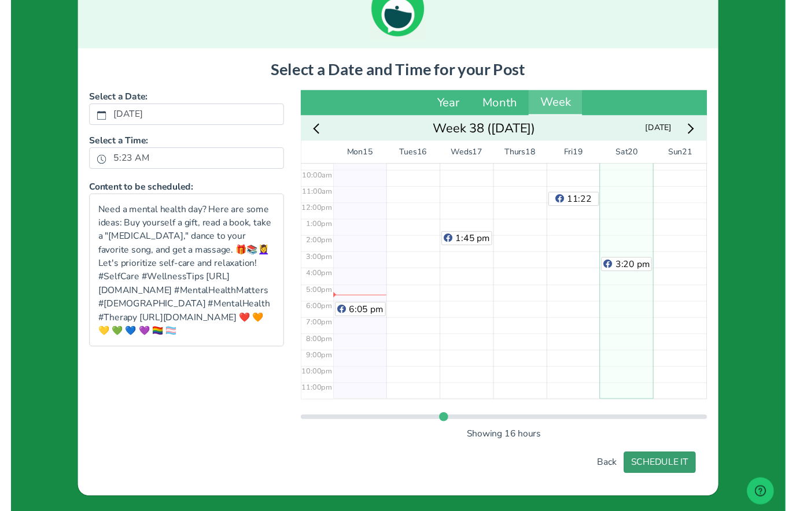
click at [681, 478] on button "SCHEDULE IT" at bounding box center [667, 476] width 74 height 22
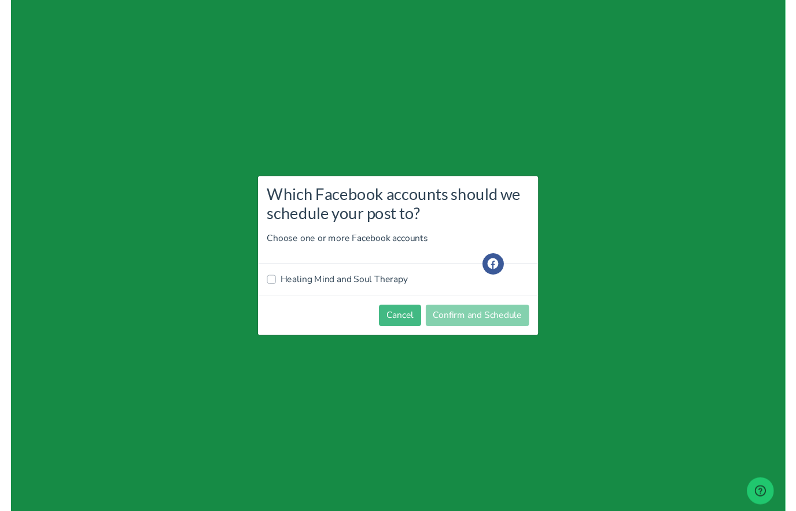
click at [347, 288] on label "Healing Mind and Soul Therapy" at bounding box center [342, 288] width 131 height 14
click at [272, 288] on input "Healing Mind and Soul Therapy" at bounding box center [267, 287] width 9 height 12
checkbox input "true"
click at [505, 322] on button "Confirm and Schedule" at bounding box center [479, 325] width 106 height 22
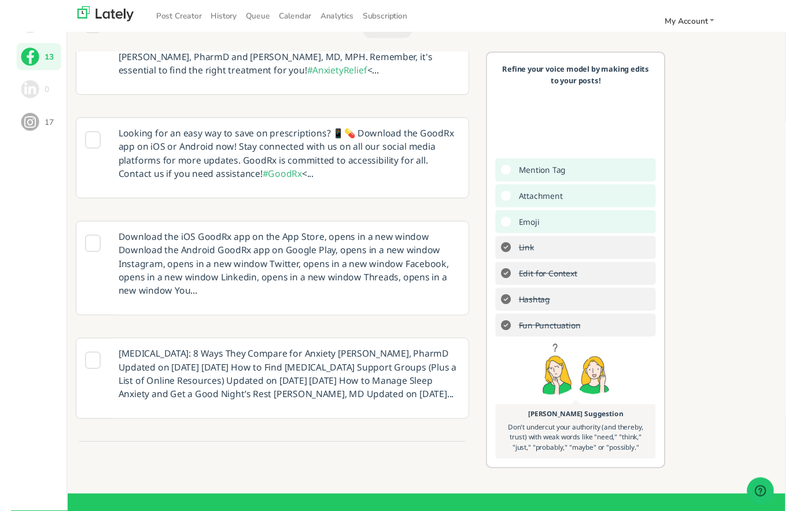
click at [35, 117] on button "17" at bounding box center [29, 126] width 46 height 28
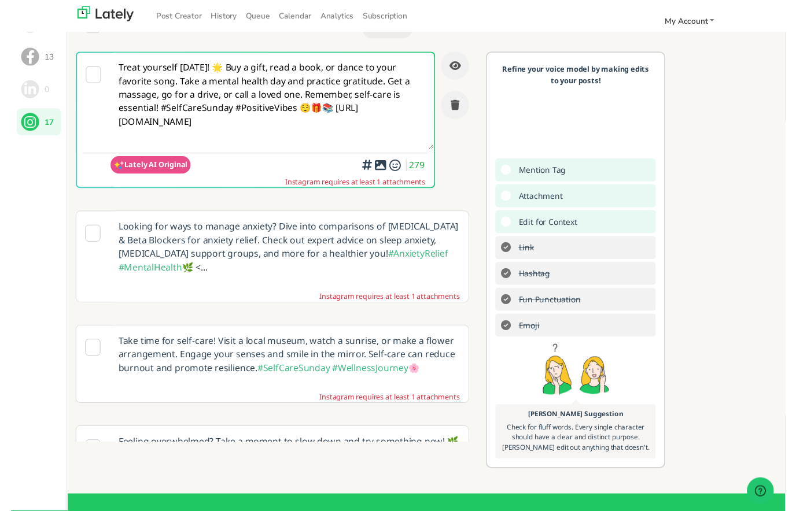
click at [87, 79] on icon at bounding box center [85, 76] width 16 height 17
click at [193, 142] on textarea "Treat yourself [DATE]! 🌟 Buy a gift, read a book, or dance to your favorite son…" at bounding box center [268, 104] width 332 height 100
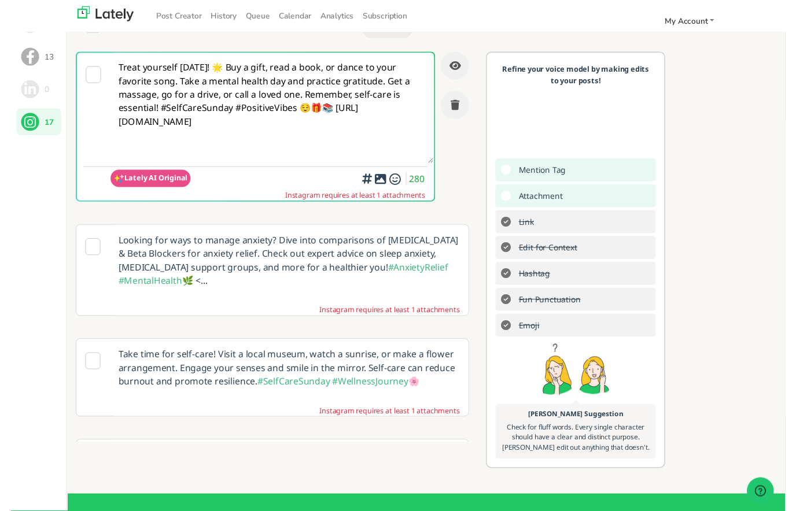
paste textarea "#MentalHealthMatters #[DEMOGRAPHIC_DATA] #MentalHealth #Therapy [URL][DOMAIN_NA…"
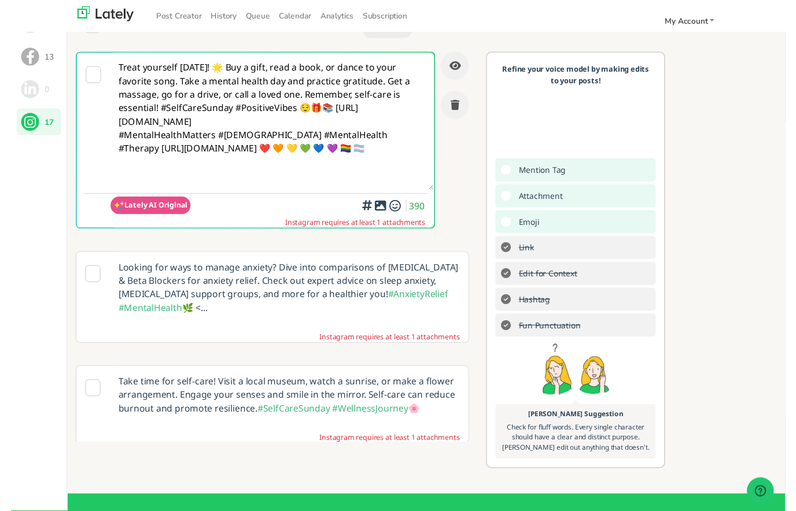
type textarea "Treat yourself [DATE]! 🌟 Buy a gift, read a book, or dance to your favorite son…"
click at [373, 210] on div "Add a video or photo or swap out the default image from any link for increased …" at bounding box center [380, 181] width 116 height 61
click at [384, 212] on icon at bounding box center [380, 212] width 14 height 1
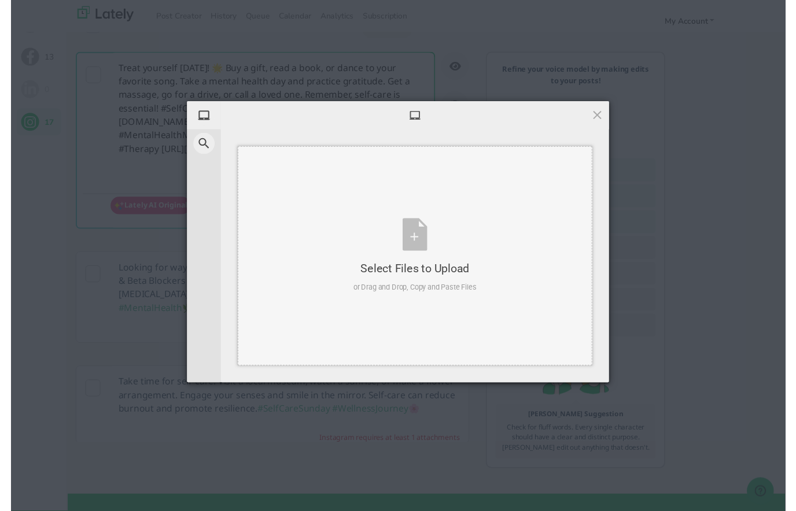
click at [425, 252] on div "Select Files to Upload or Drag and Drop, Copy and Paste Files" at bounding box center [415, 262] width 127 height 77
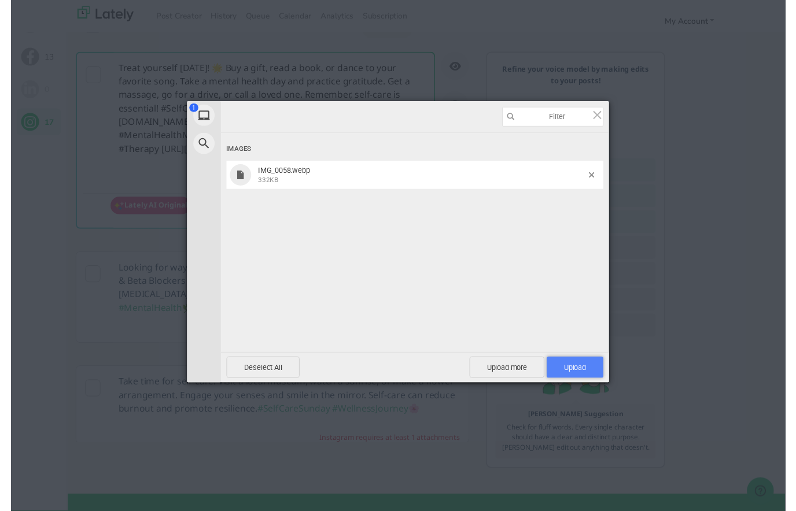
click at [594, 378] on span "Upload 1" at bounding box center [580, 378] width 58 height 22
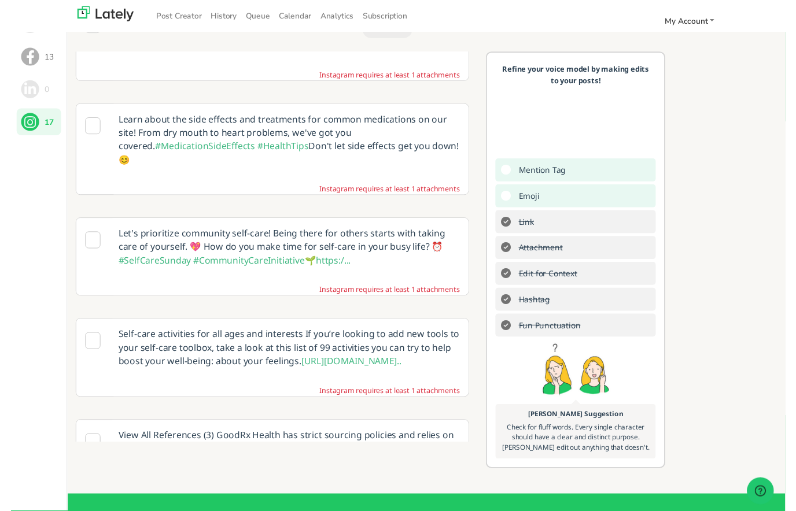
scroll to position [672, 0]
click at [362, 224] on p "Let's prioritize community self-care! Being there for others starts with taking…" at bounding box center [286, 253] width 368 height 59
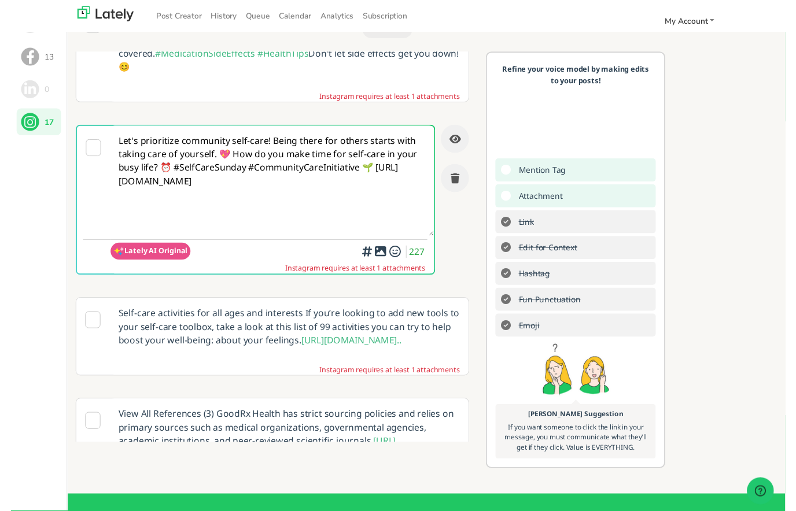
scroll to position [601, 0]
type textarea "Let's prioritize community self-care! Being there for others starts with taking…"
click at [381, 230] on div at bounding box center [380, 228] width 8 height 3
click at [378, 259] on icon at bounding box center [380, 259] width 14 height 1
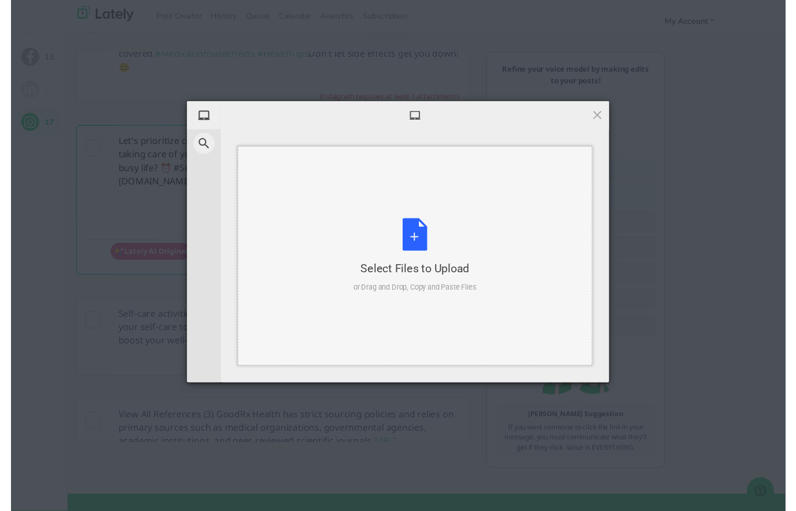
click at [425, 251] on div "Select Files to Upload or Drag and Drop, Copy and Paste Files" at bounding box center [415, 262] width 127 height 77
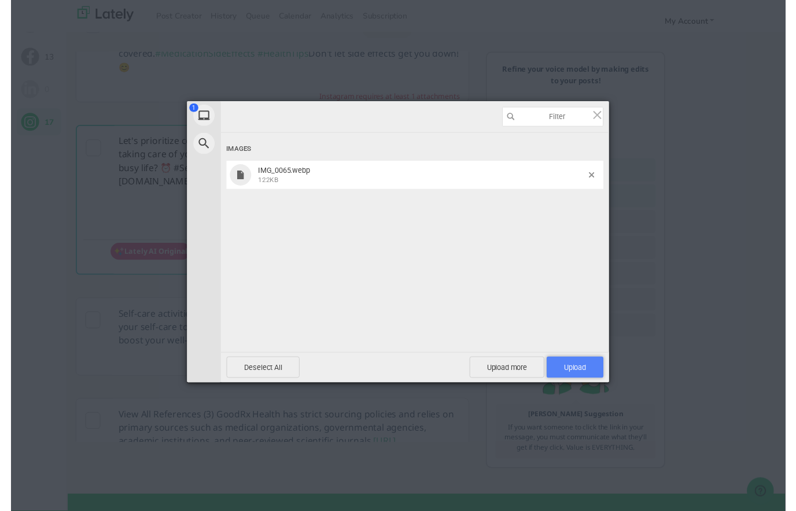
click at [593, 381] on span "Upload 1" at bounding box center [580, 378] width 58 height 22
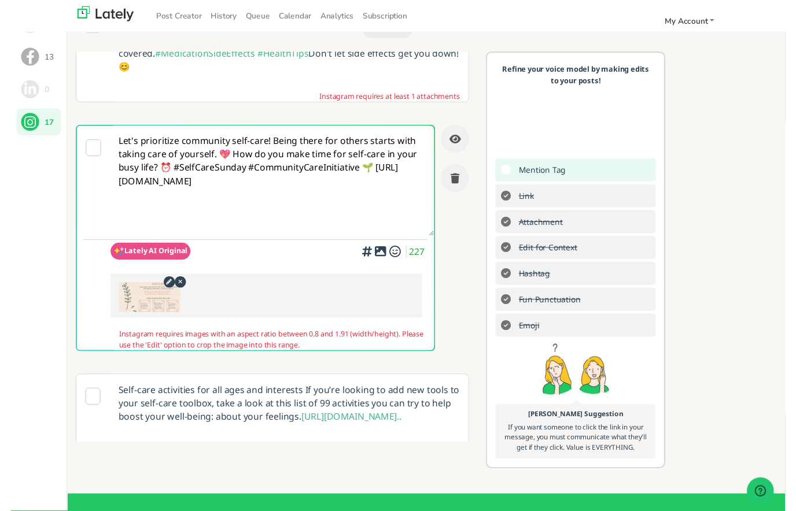
click at [162, 285] on icon at bounding box center [162, 291] width 14 height 12
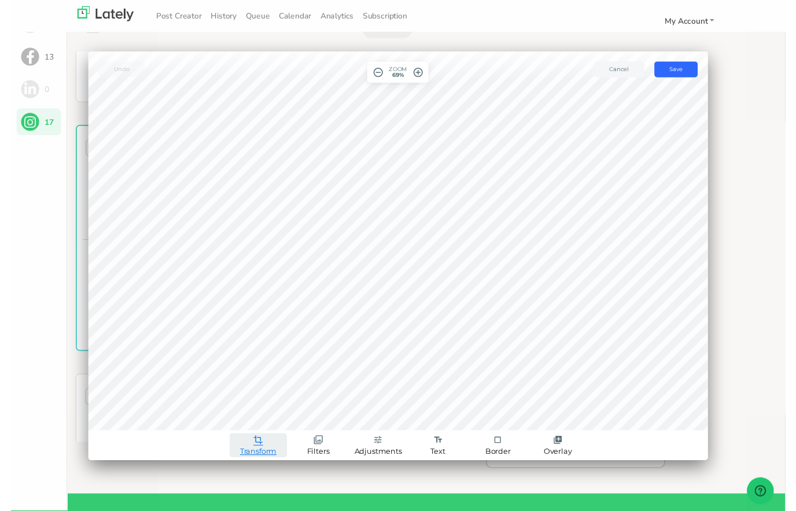
click at [255, 457] on span "crop" at bounding box center [254, 453] width 10 height 10
click at [252, 458] on link "crop Transform" at bounding box center [253, 457] width 59 height 25
click at [628, 72] on span "Cancel" at bounding box center [625, 71] width 20 height 8
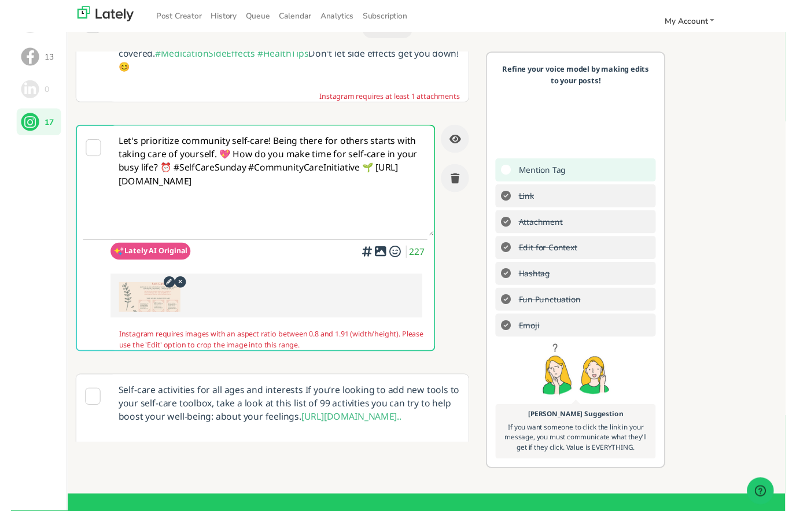
click at [175, 285] on icon at bounding box center [174, 291] width 14 height 12
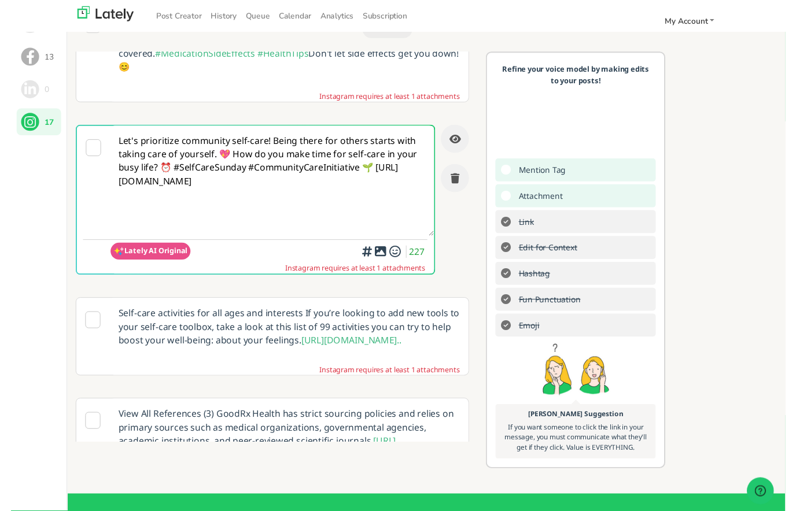
click at [381, 259] on icon at bounding box center [380, 259] width 14 height 1
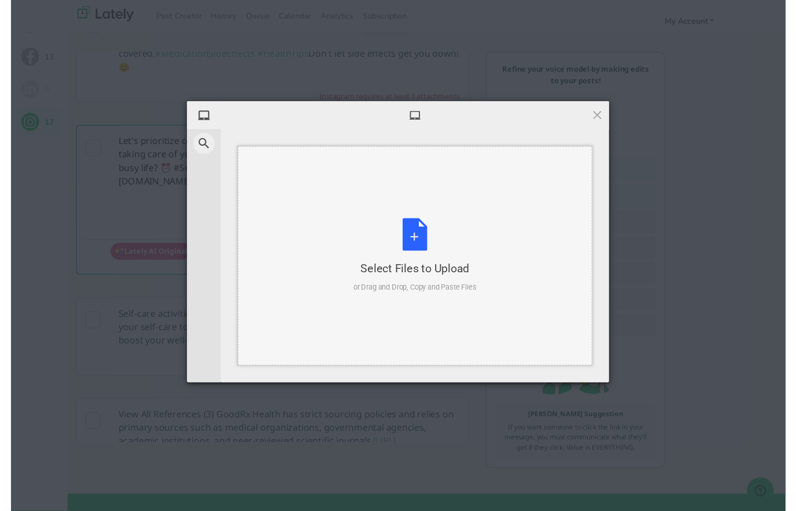
click at [421, 247] on div "Select Files to Upload or Drag and Drop, Copy and Paste Files" at bounding box center [415, 262] width 127 height 77
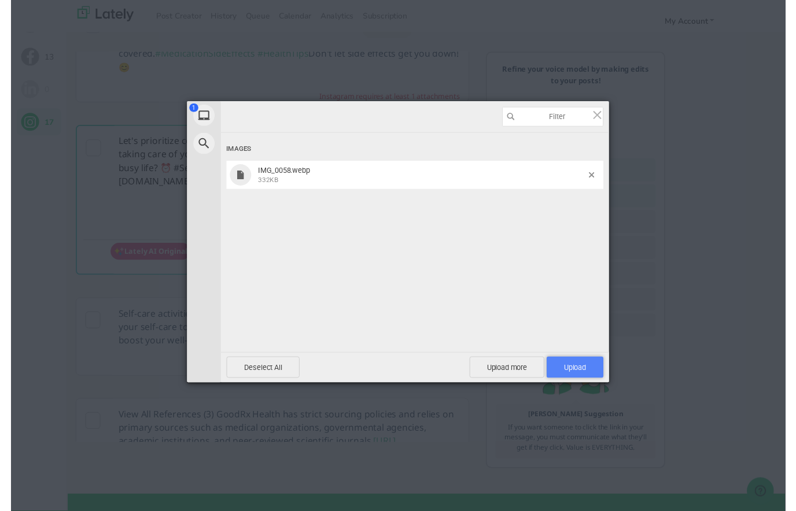
click at [588, 377] on span "Upload 1" at bounding box center [580, 378] width 23 height 9
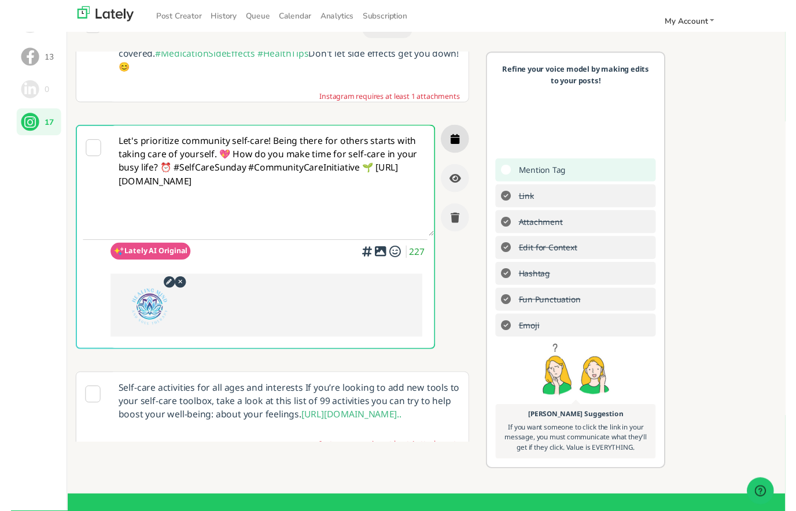
click at [454, 138] on icon "button" at bounding box center [456, 143] width 9 height 10
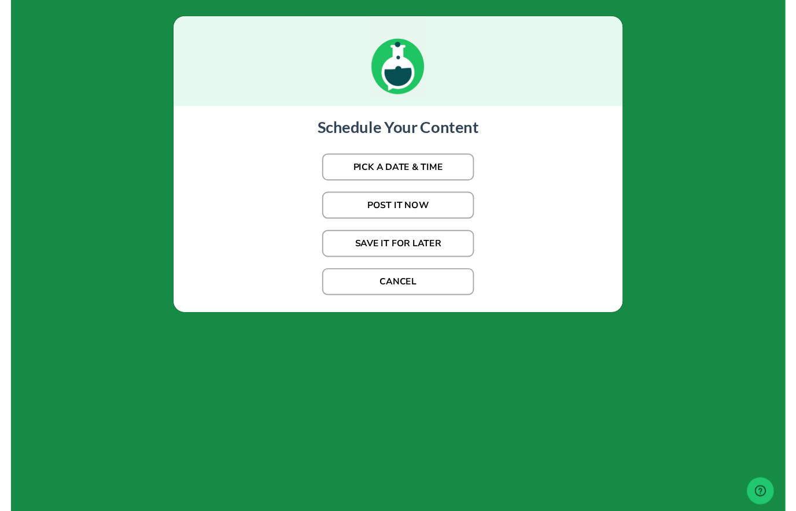
click at [415, 168] on button "PICK A DATE & TIME" at bounding box center [398, 172] width 156 height 28
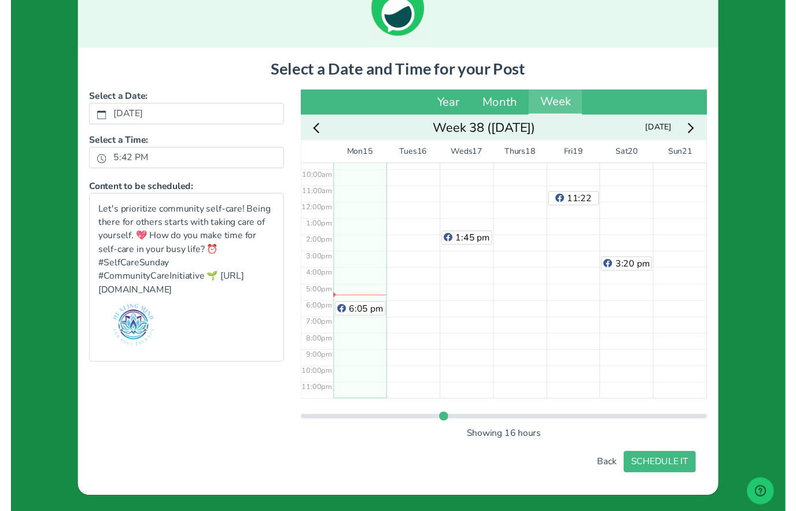
scroll to position [60, 0]
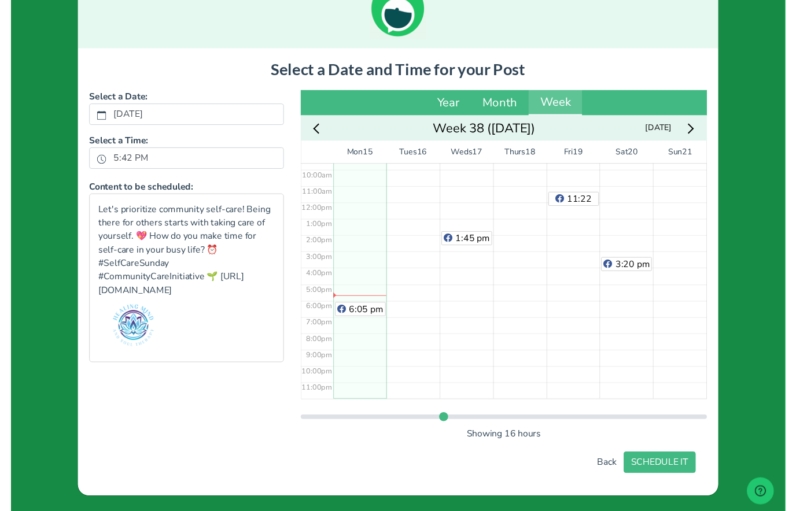
click at [369, 406] on div "6:05 pm" at bounding box center [359, 207] width 55 height 403
click at [369, 405] on div "6:05 pm" at bounding box center [359, 207] width 55 height 403
click at [418, 264] on div "8:20 am" at bounding box center [413, 207] width 55 height 403
click at [424, 266] on div "8:20 am" at bounding box center [413, 207] width 55 height 403
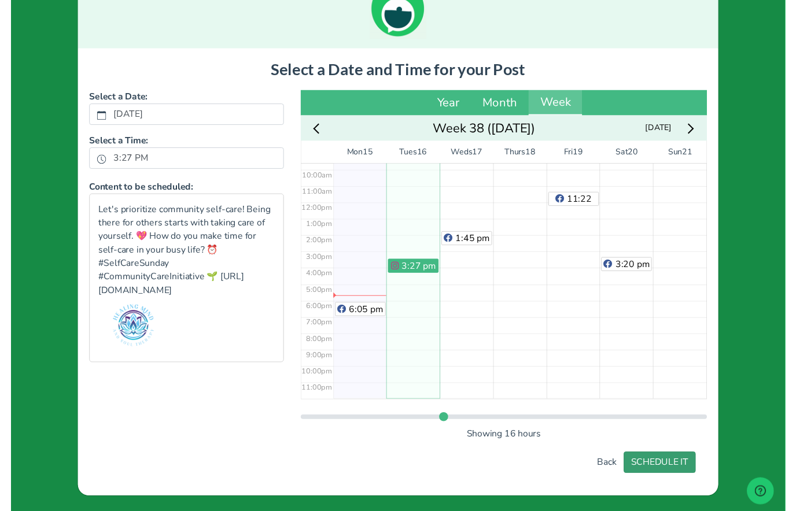
click at [682, 480] on button "SCHEDULE IT" at bounding box center [667, 476] width 74 height 22
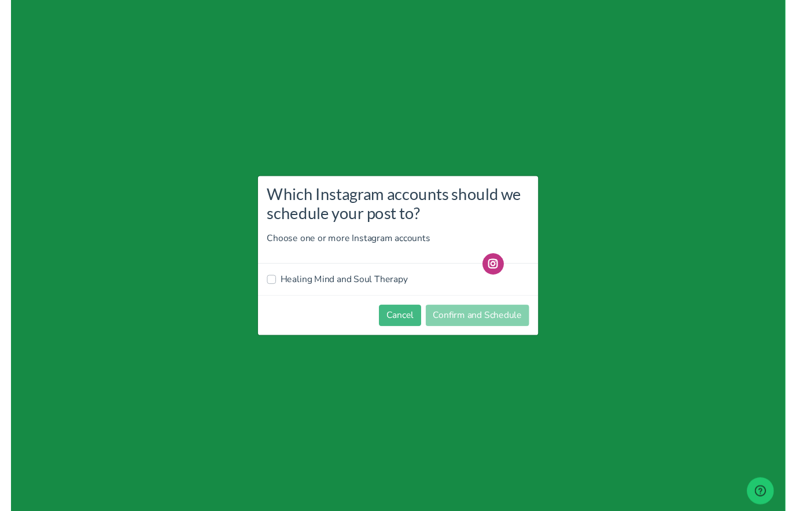
click at [315, 282] on label "Healing Mind and Soul Therapy" at bounding box center [342, 288] width 131 height 14
click at [272, 282] on input "Healing Mind and Soul Therapy" at bounding box center [267, 287] width 9 height 12
checkbox input "true"
click at [492, 326] on button "Confirm and Schedule" at bounding box center [479, 325] width 106 height 22
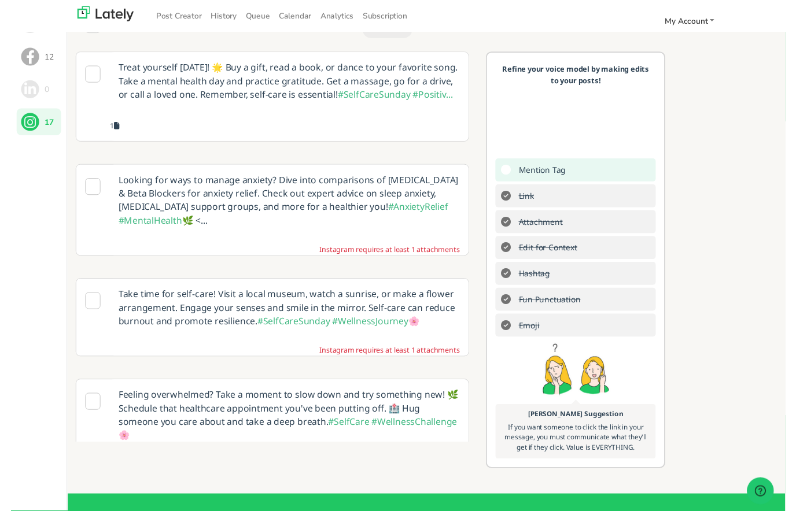
scroll to position [0, 0]
click at [282, 94] on p "Treat yourself [DATE]! 🌟 Buy a gift, read a book, or dance to your favorite son…" at bounding box center [286, 83] width 368 height 59
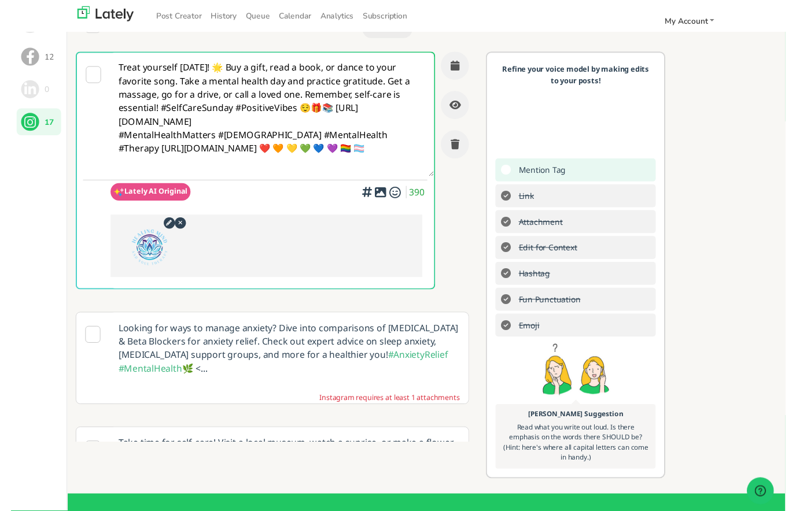
click at [298, 95] on textarea "Treat yourself [DATE]! 🌟 Buy a gift, read a book, or dance to your favorite son…" at bounding box center [268, 117] width 332 height 127
click at [454, 65] on icon "button" at bounding box center [456, 67] width 9 height 10
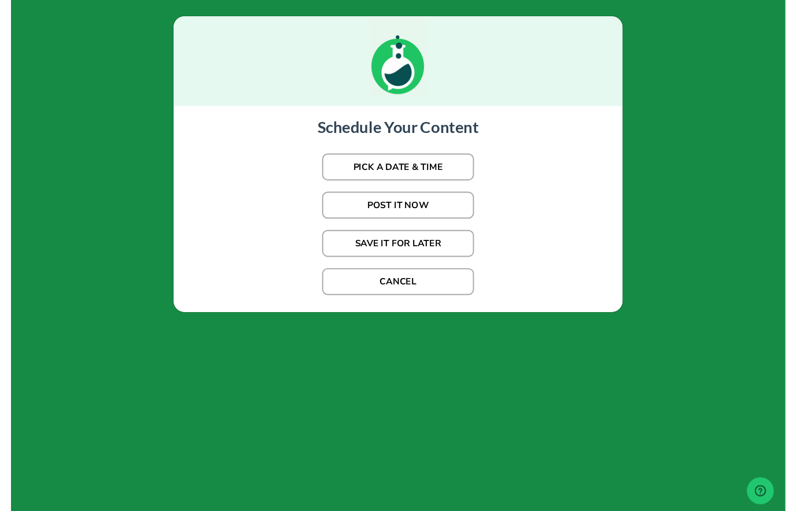
click at [455, 171] on button "PICK A DATE & TIME" at bounding box center [398, 172] width 156 height 28
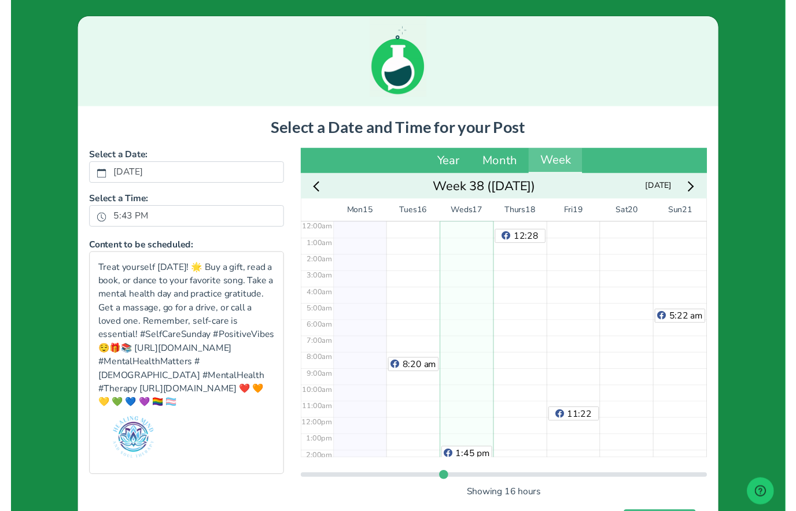
click at [472, 295] on div "1:45 pm" at bounding box center [468, 428] width 55 height 403
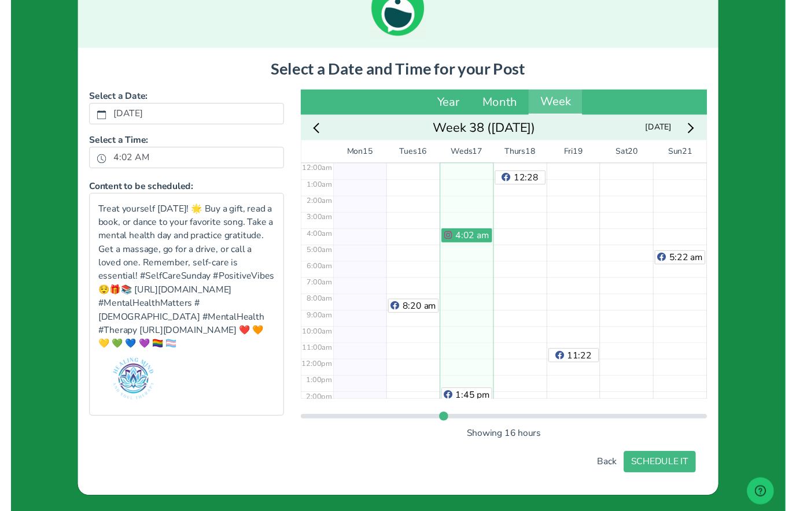
scroll to position [60, 0]
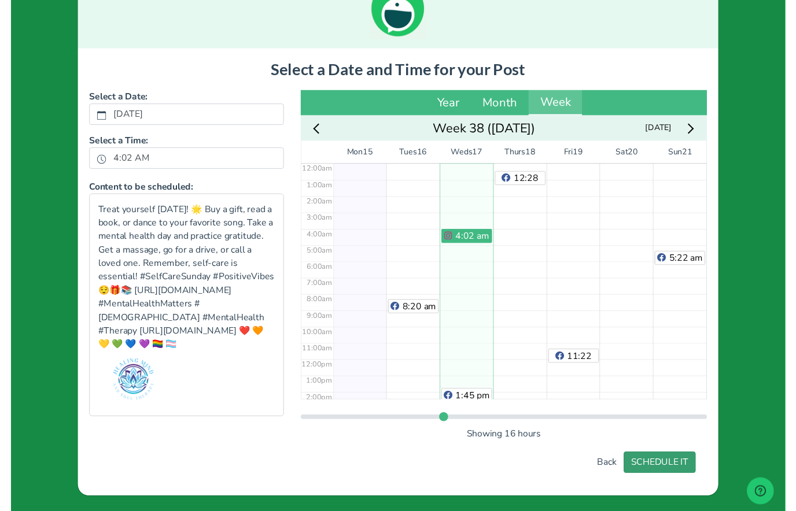
click at [698, 476] on button "SCHEDULE IT" at bounding box center [667, 476] width 74 height 22
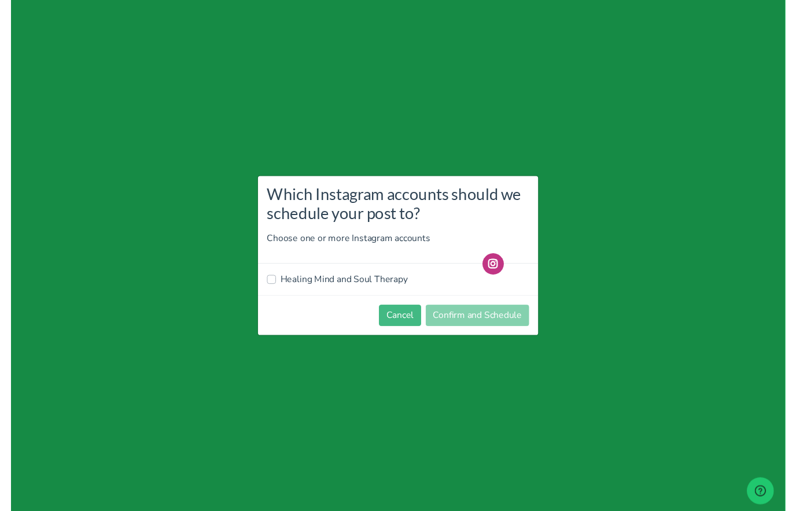
click at [374, 292] on label "Healing Mind and Soul Therapy" at bounding box center [342, 288] width 131 height 14
click at [272, 292] on input "Healing Mind and Soul Therapy" at bounding box center [267, 287] width 9 height 12
checkbox input "true"
click at [509, 325] on button "Confirm and Schedule" at bounding box center [479, 325] width 106 height 22
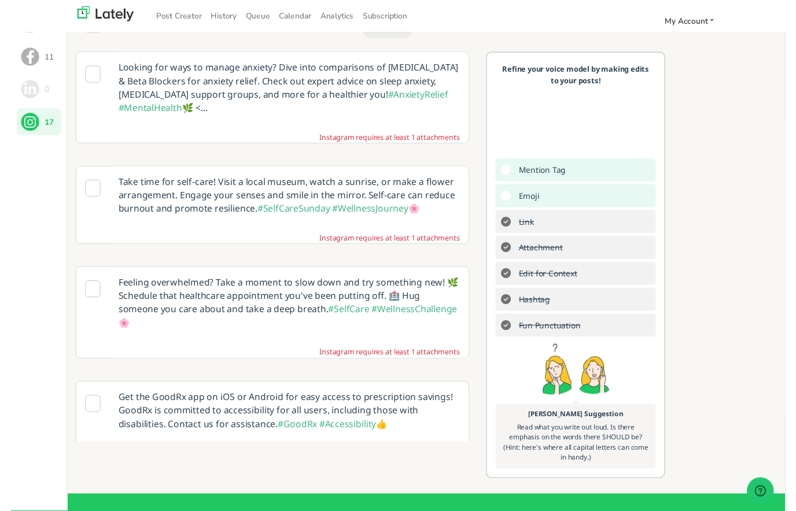
click at [199, 212] on p "Take time for self-care! Visit a local museum, watch a sunrise, or make a flowe…" at bounding box center [286, 200] width 368 height 59
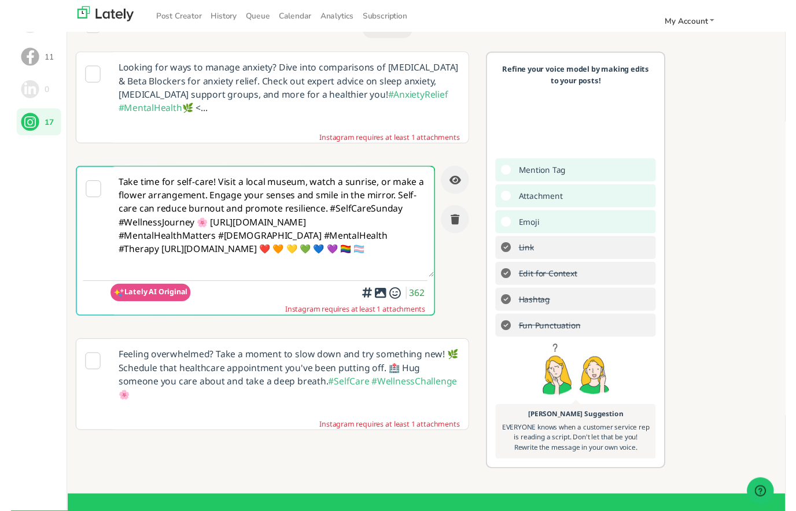
type textarea "Take time for self-care! Visit a local museum, watch a sunrise, or make a flowe…"
click at [382, 302] on icon at bounding box center [380, 301] width 14 height 1
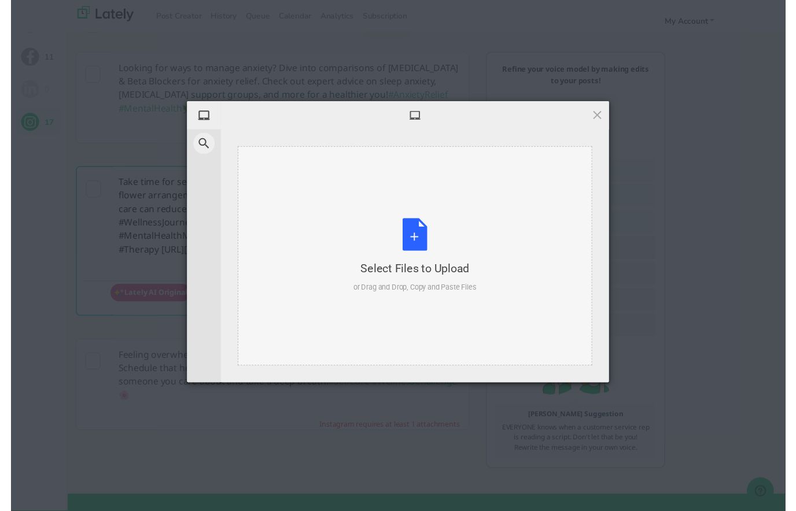
click at [421, 254] on div "Select Files to Upload or Drag and Drop, Copy and Paste Files" at bounding box center [415, 262] width 127 height 77
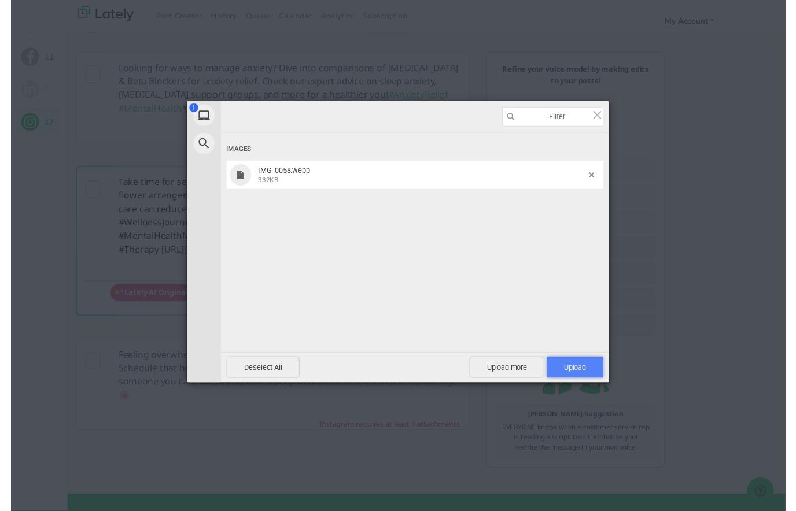
click at [598, 380] on span "Upload 1" at bounding box center [580, 378] width 58 height 22
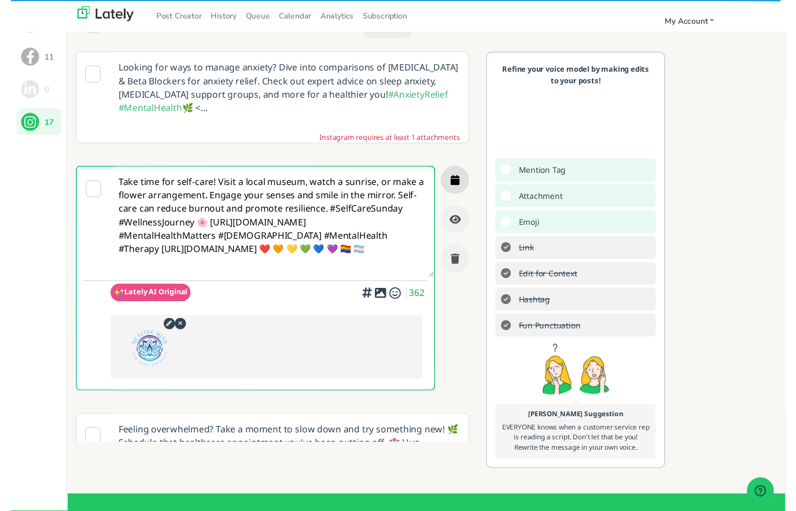
click at [463, 181] on button "button" at bounding box center [456, 185] width 29 height 29
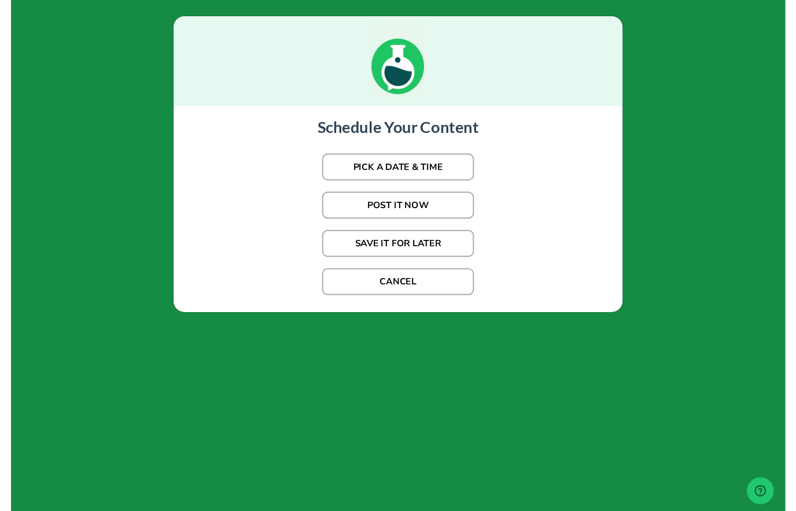
click at [459, 172] on button "PICK A DATE & TIME" at bounding box center [398, 172] width 156 height 28
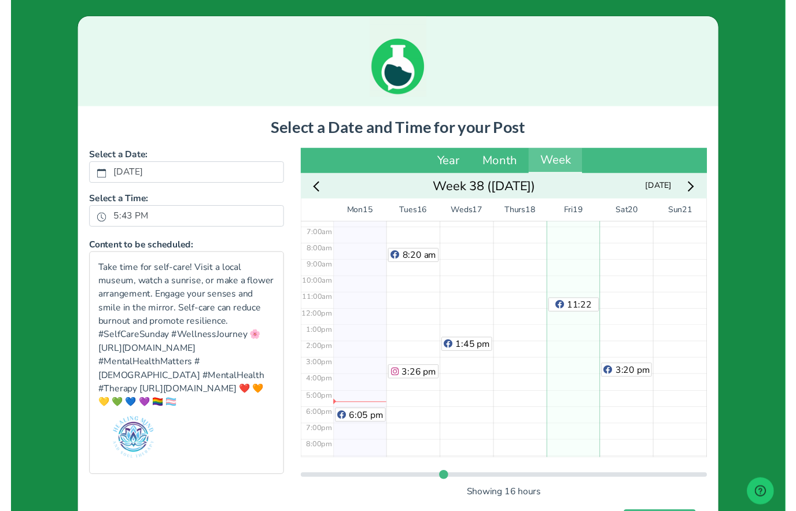
scroll to position [112, 0]
click at [535, 368] on div "12:28 am" at bounding box center [523, 316] width 55 height 403
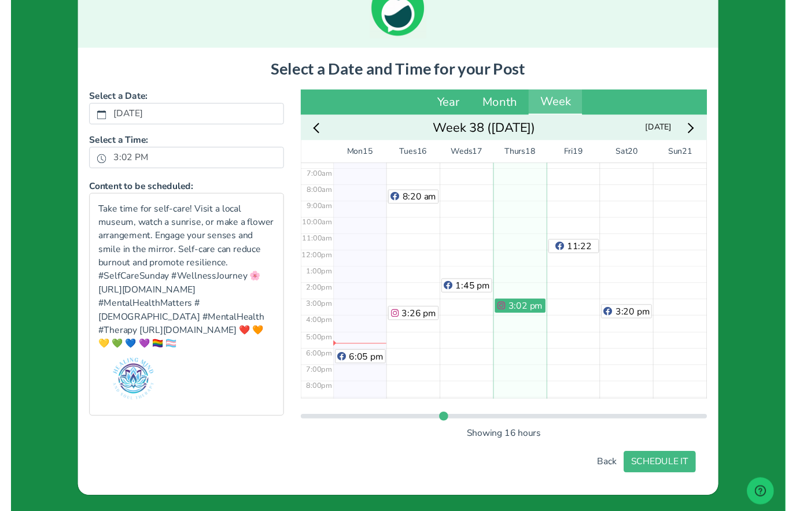
scroll to position [60, 0]
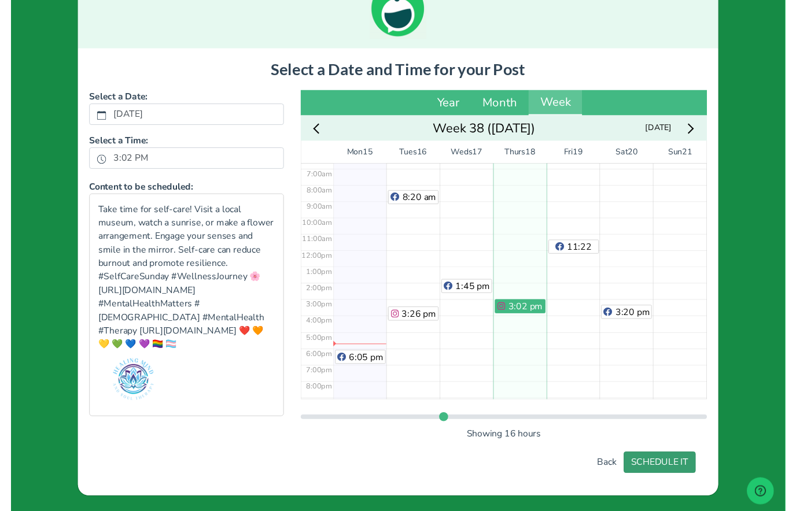
click at [681, 467] on button "SCHEDULE IT" at bounding box center [667, 476] width 74 height 22
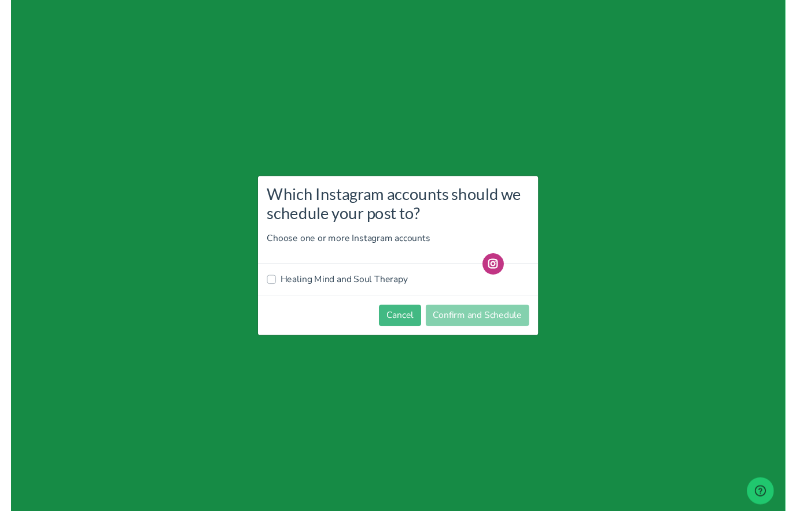
click at [382, 289] on label "Healing Mind and Soul Therapy" at bounding box center [342, 288] width 131 height 14
click at [272, 289] on input "Healing Mind and Soul Therapy" at bounding box center [267, 287] width 9 height 12
checkbox input "true"
click at [511, 322] on button "Confirm and Schedule" at bounding box center [479, 325] width 106 height 22
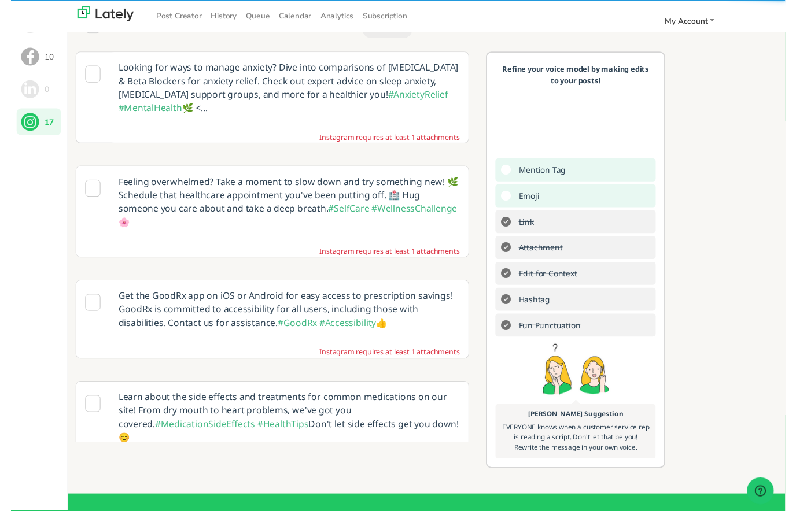
click at [206, 204] on p "Feeling overwhelmed? Take a moment to slow down and try something new! 🌿 Schedu…" at bounding box center [286, 207] width 368 height 73
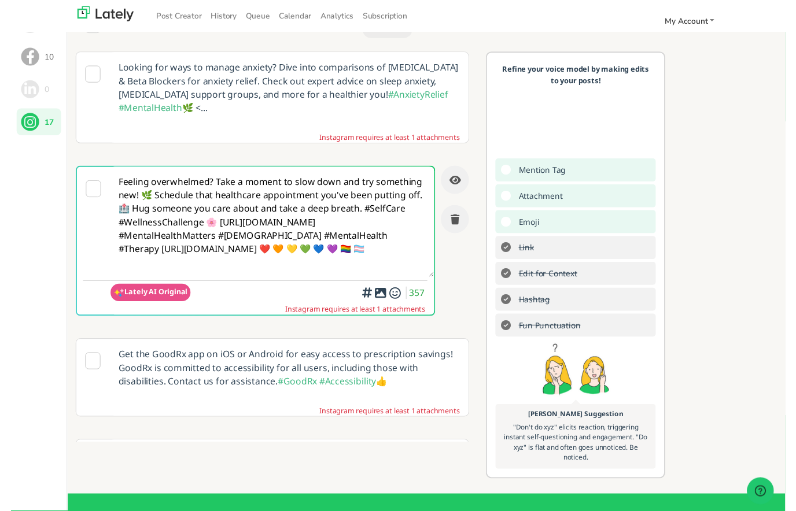
type textarea "Feeling overwhelmed? Take a moment to slow down and try something new! 🌿 Schedu…"
click at [385, 300] on div "Add a video or photo or swap out the default image from any link for increased …" at bounding box center [380, 271] width 116 height 61
click at [382, 299] on div at bounding box center [380, 298] width 8 height 3
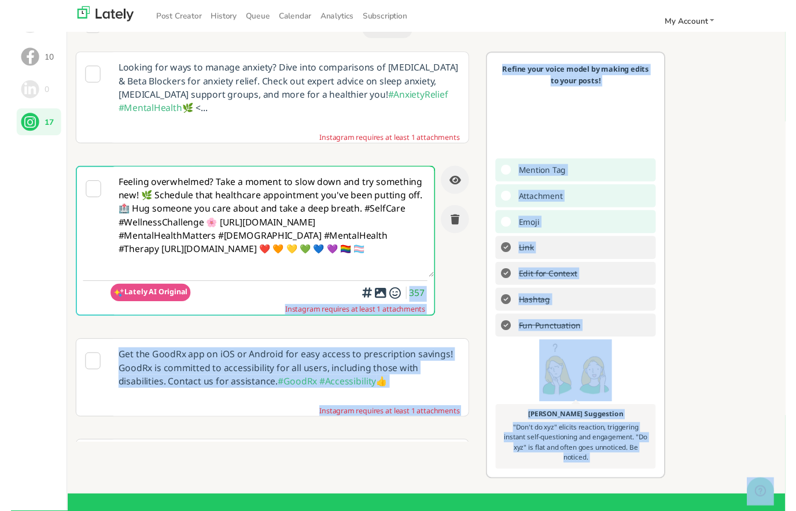
click at [383, 302] on icon at bounding box center [380, 301] width 14 height 1
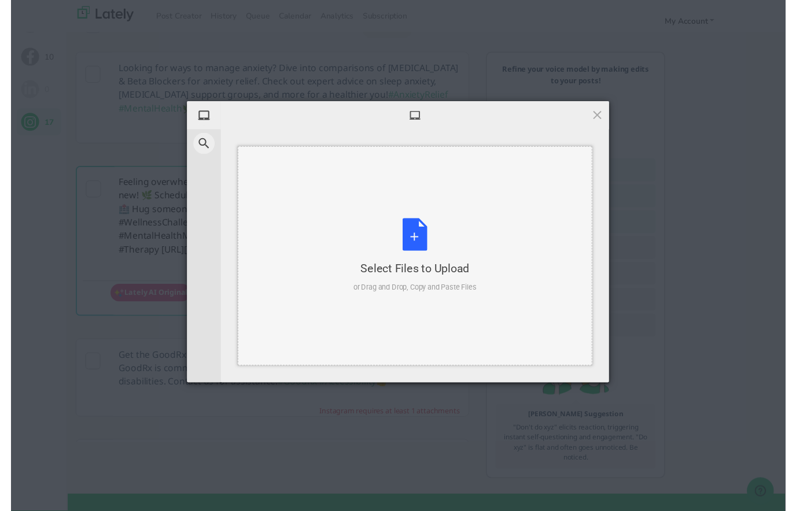
click at [384, 297] on div "or Drag and Drop, Copy and Paste Files" at bounding box center [415, 296] width 127 height 12
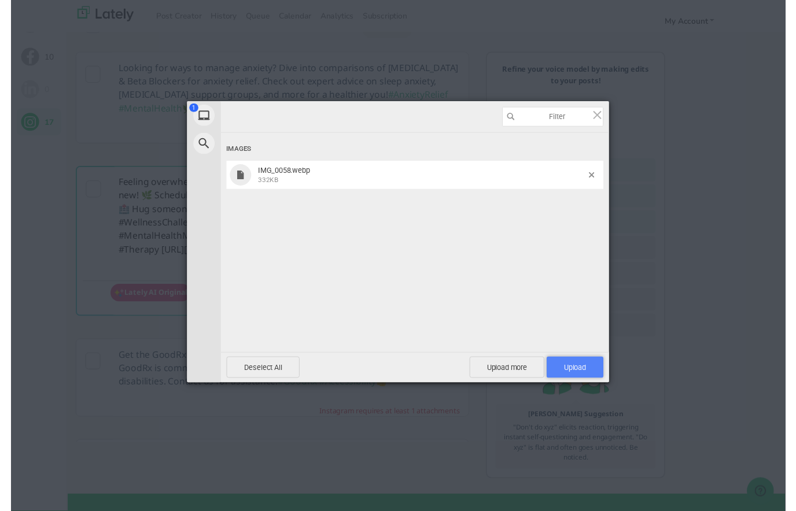
click at [597, 380] on span "Upload 1" at bounding box center [580, 378] width 58 height 22
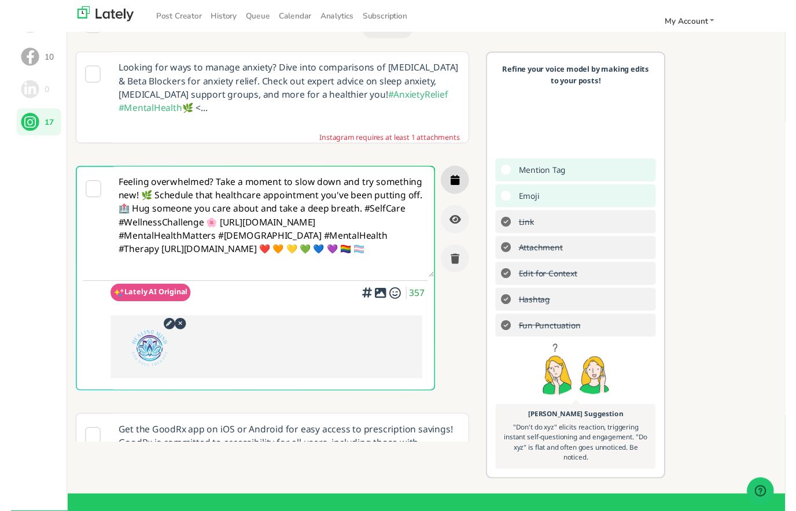
click at [463, 183] on button "button" at bounding box center [456, 185] width 29 height 29
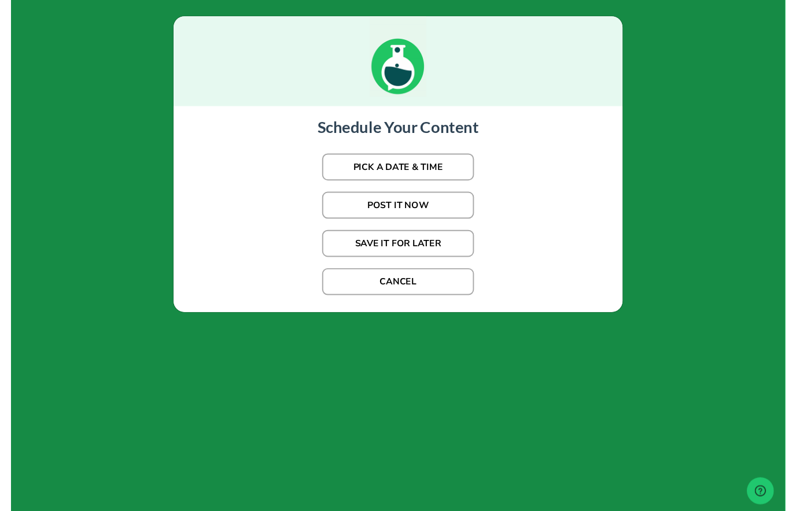
click at [458, 178] on button "PICK A DATE & TIME" at bounding box center [398, 172] width 156 height 28
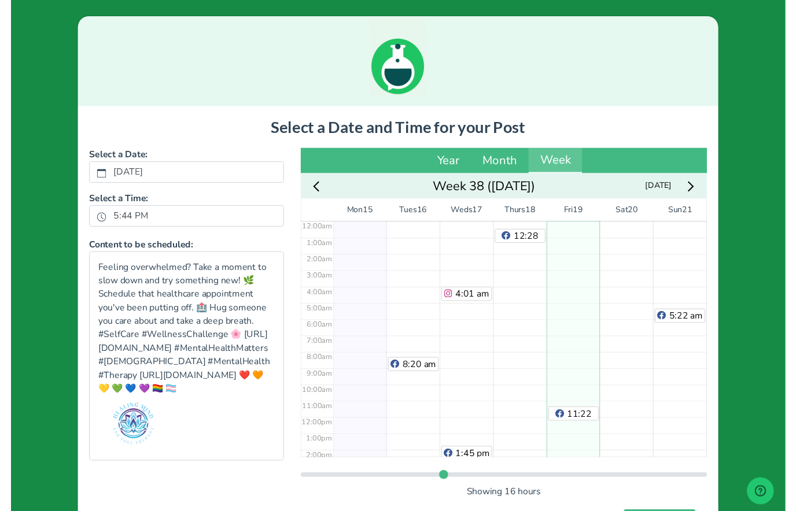
scroll to position [0, 0]
click at [592, 267] on div "11:22 am" at bounding box center [578, 428] width 55 height 403
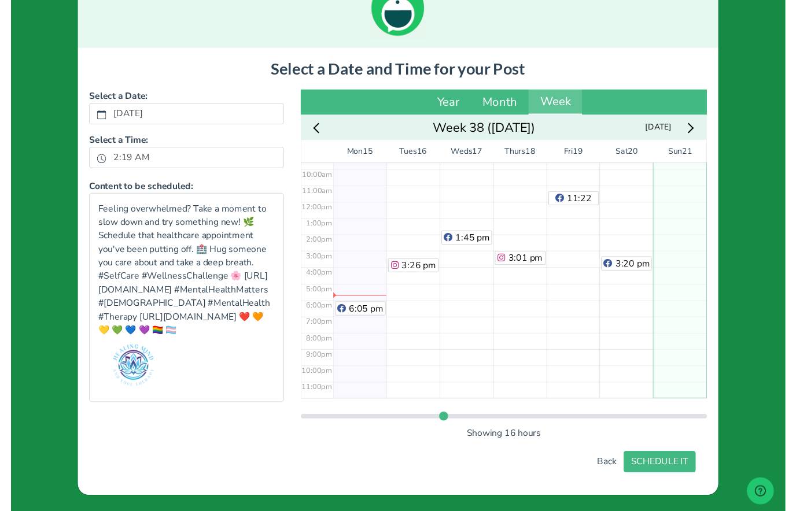
scroll to position [60, 0]
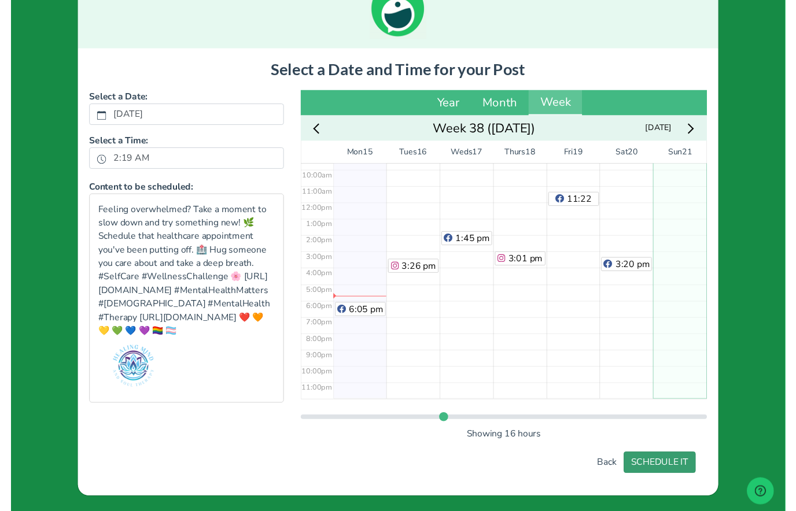
click at [679, 473] on button "SCHEDULE IT" at bounding box center [667, 476] width 74 height 22
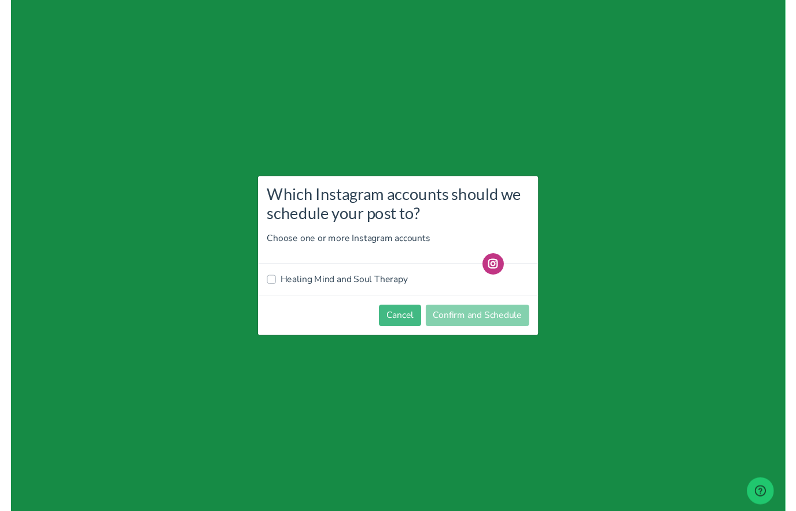
click at [392, 293] on label "Healing Mind and Soul Therapy" at bounding box center [342, 288] width 131 height 14
click at [272, 292] on input "Healing Mind and Soul Therapy" at bounding box center [267, 287] width 9 height 12
checkbox input "true"
click at [499, 326] on button "Confirm and Schedule" at bounding box center [479, 325] width 106 height 22
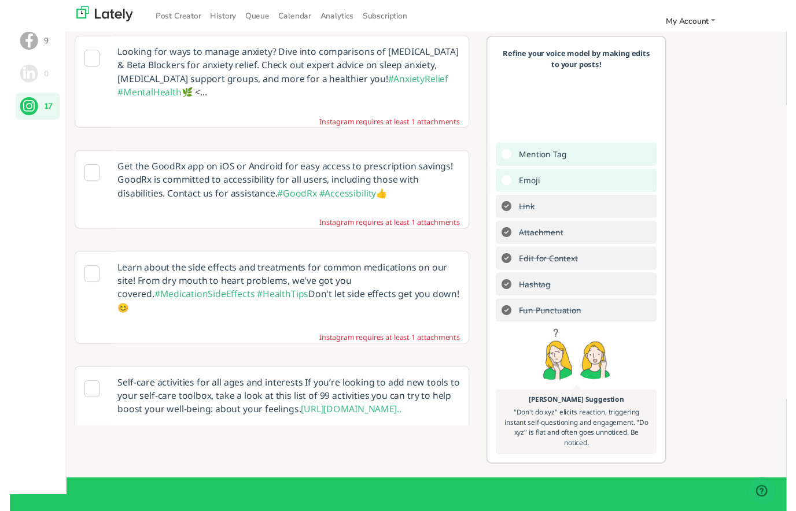
scroll to position [58, 0]
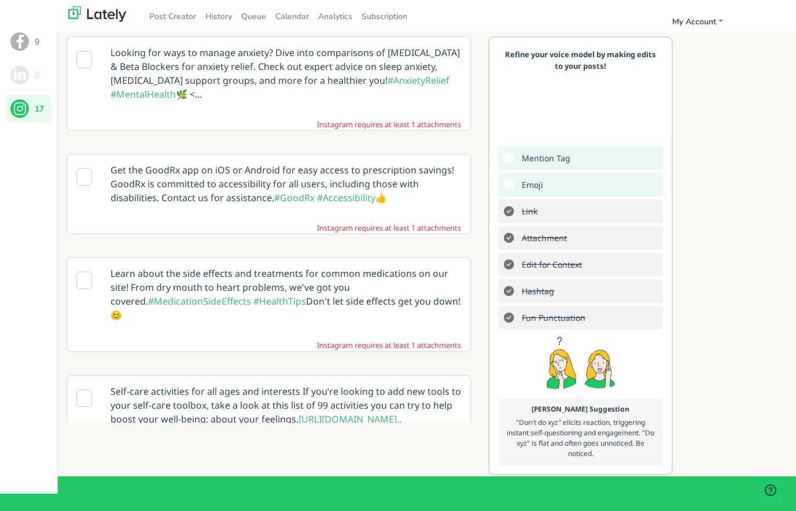
click at [263, 376] on p "Self-care activities for all ages and interests If you’re looking to add new to…" at bounding box center [286, 405] width 368 height 59
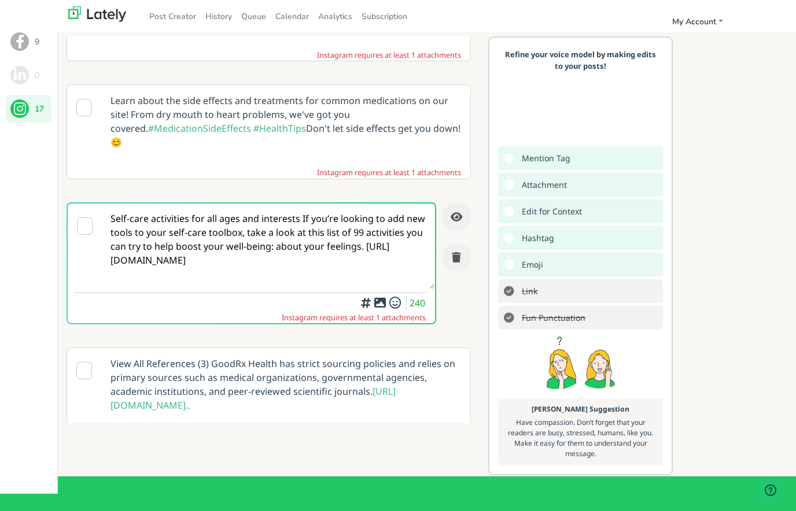
scroll to position [191, 0]
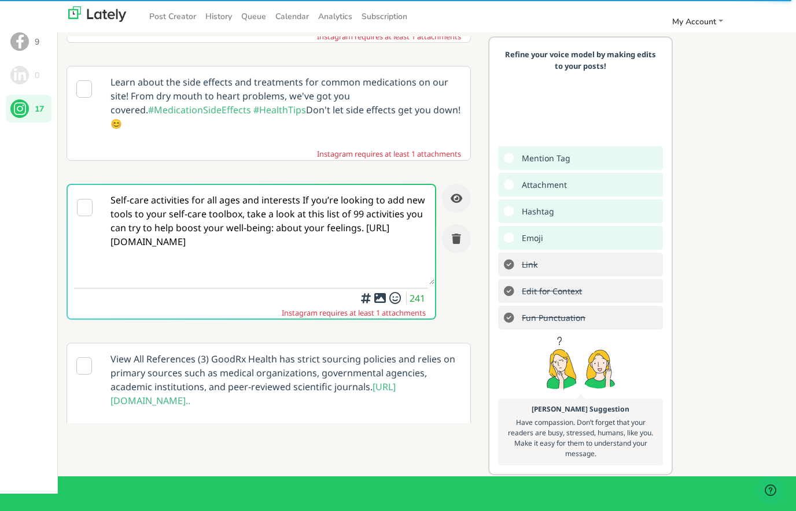
paste textarea "#MentalHealthMatters #[DEMOGRAPHIC_DATA] #MentalHealth #Therapy [URL][DOMAIN_NA…"
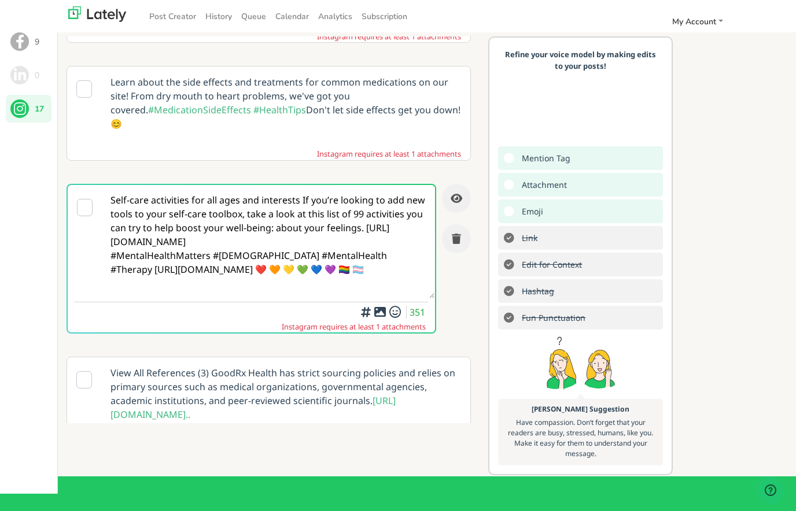
type textarea "Self-care activities for all ages and interests If you’re looking to add new to…"
click at [380, 294] on div at bounding box center [380, 295] width 8 height 3
click at [380, 312] on icon at bounding box center [380, 312] width 14 height 1
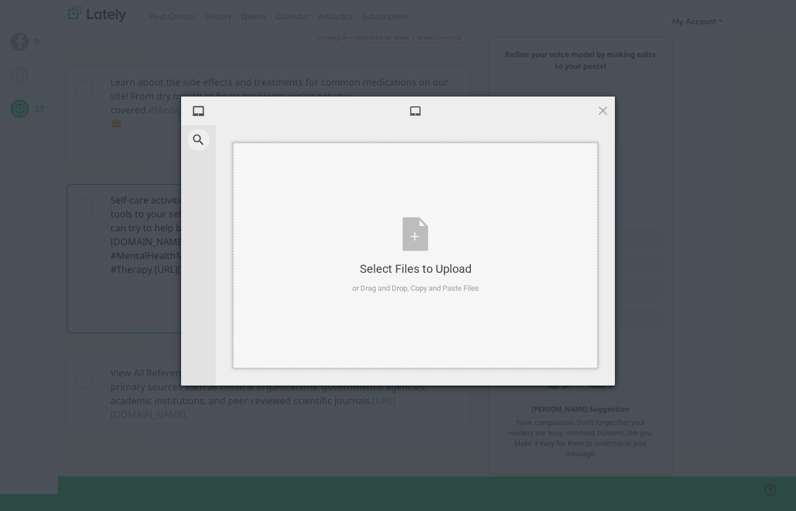
click at [413, 237] on div "Select Files to Upload or Drag and Drop, Copy and Paste Files" at bounding box center [415, 256] width 127 height 77
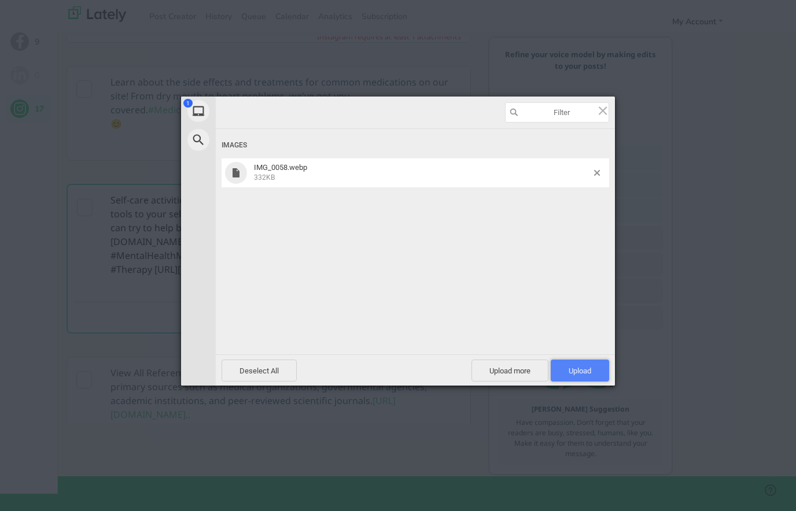
click at [585, 375] on span "Upload 1" at bounding box center [580, 371] width 23 height 9
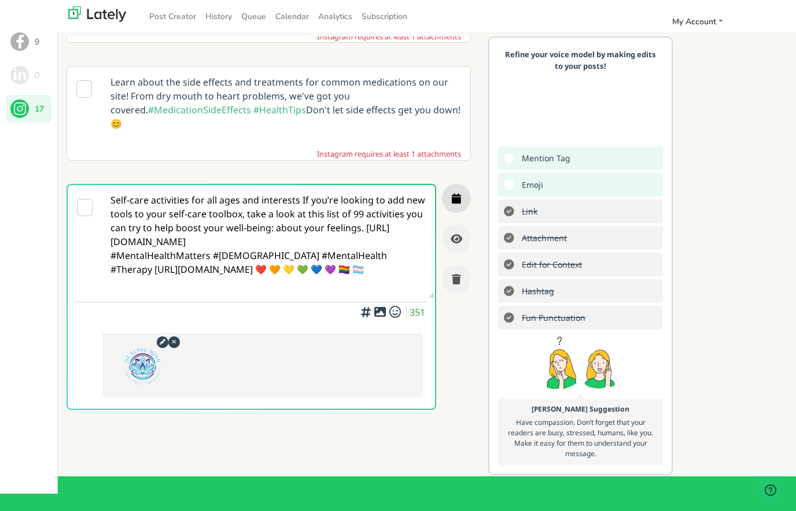
click at [459, 193] on icon "button" at bounding box center [456, 198] width 9 height 10
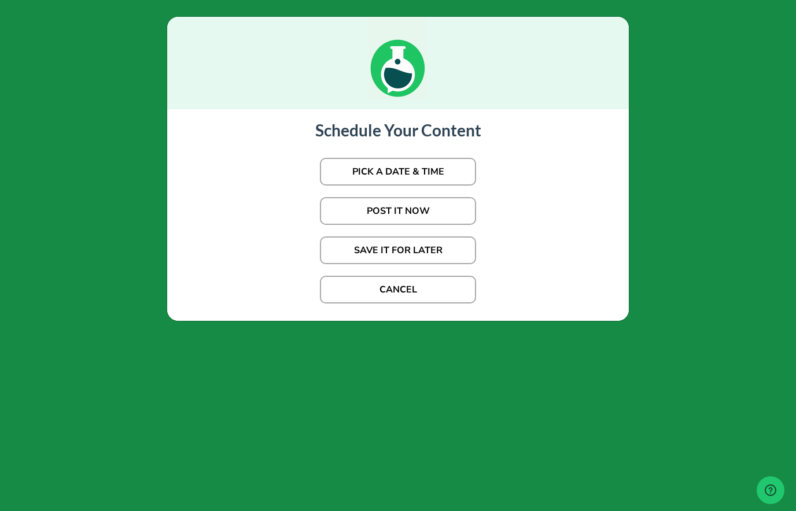
click at [456, 176] on button "PICK A DATE & TIME" at bounding box center [398, 172] width 156 height 28
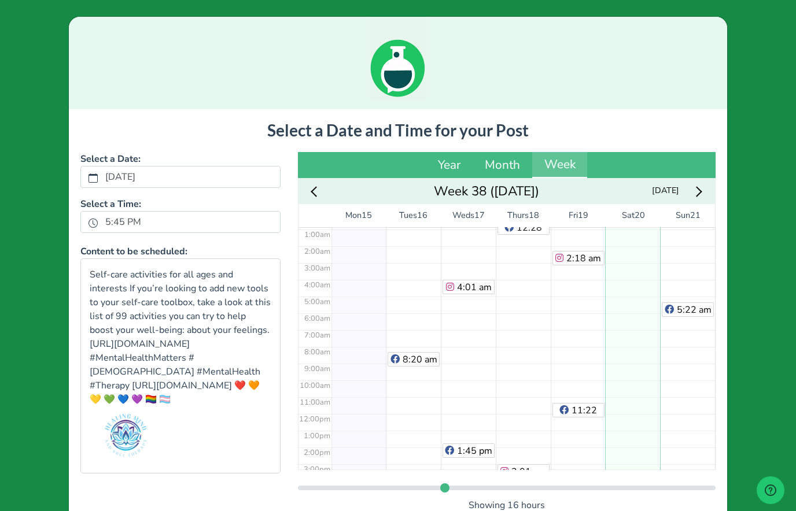
scroll to position [13, 0]
click at [629, 311] on div "3:20 pm" at bounding box center [632, 416] width 55 height 403
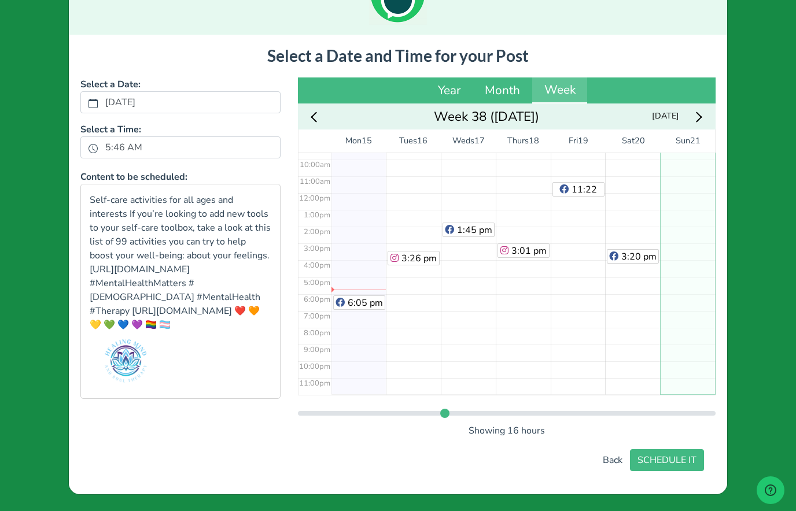
scroll to position [74, 0]
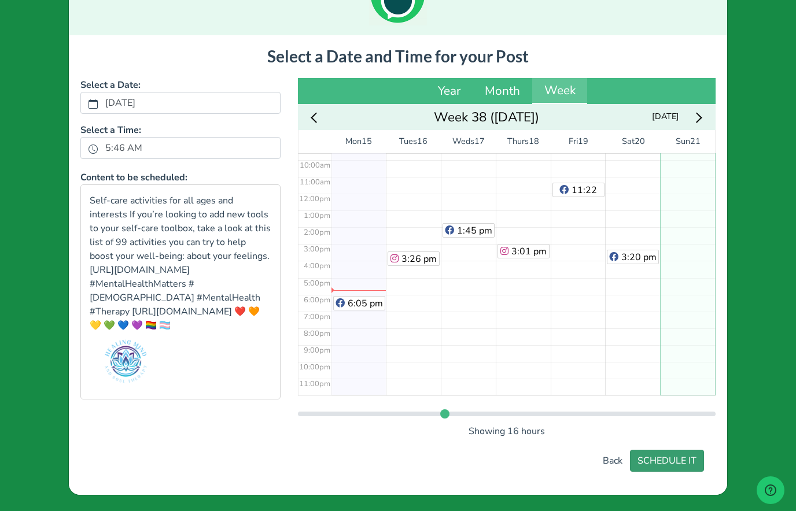
click at [691, 458] on button "SCHEDULE IT" at bounding box center [667, 461] width 74 height 22
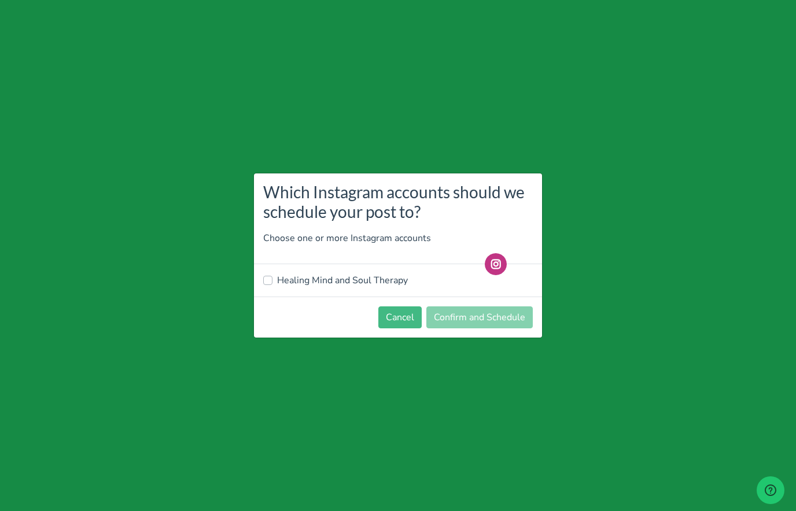
click at [380, 285] on label "Healing Mind and Soul Therapy" at bounding box center [342, 281] width 131 height 14
click at [272, 285] on input "Healing Mind and Soul Therapy" at bounding box center [267, 280] width 9 height 12
checkbox input "true"
click at [492, 308] on button "Confirm and Schedule" at bounding box center [479, 318] width 106 height 22
